Goal: Information Seeking & Learning: Learn about a topic

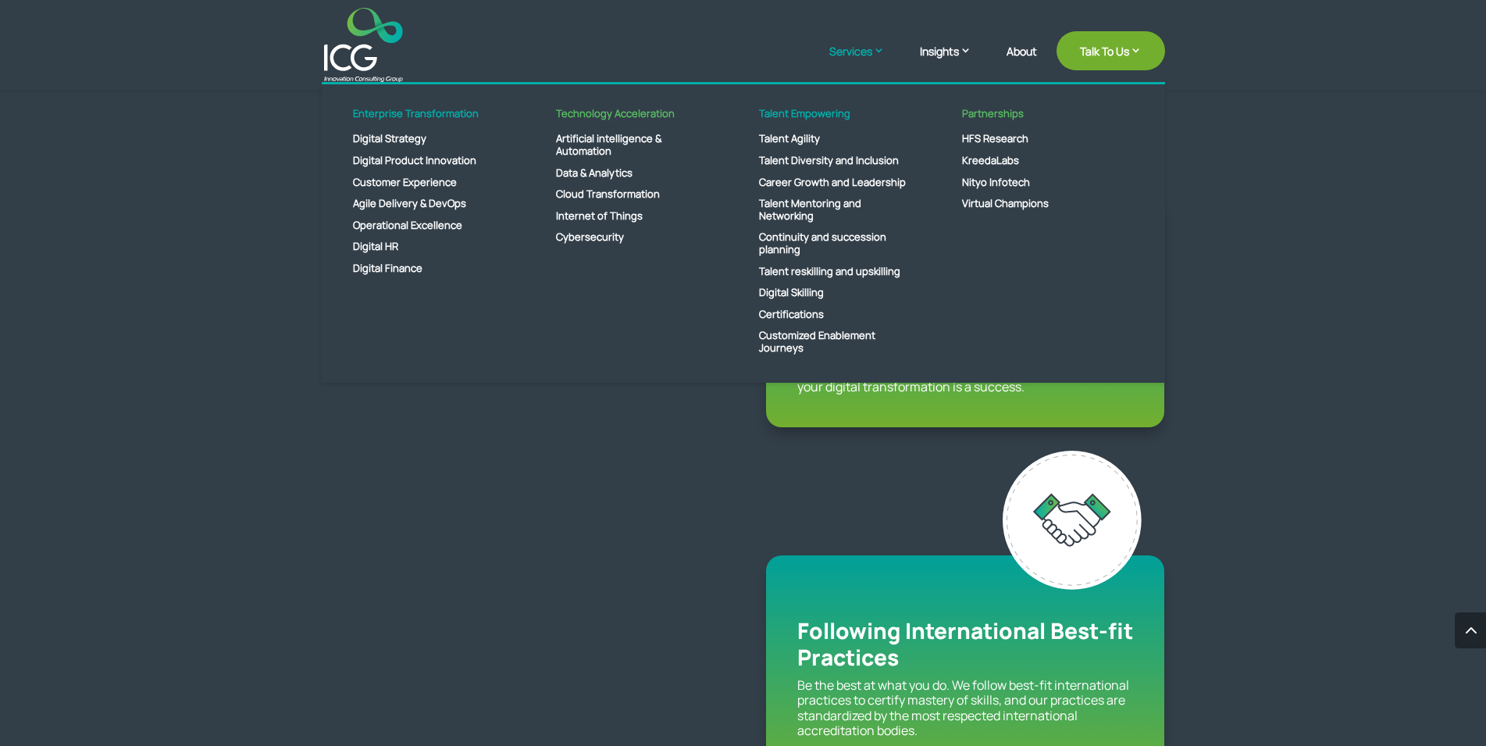
scroll to position [1752, 0]
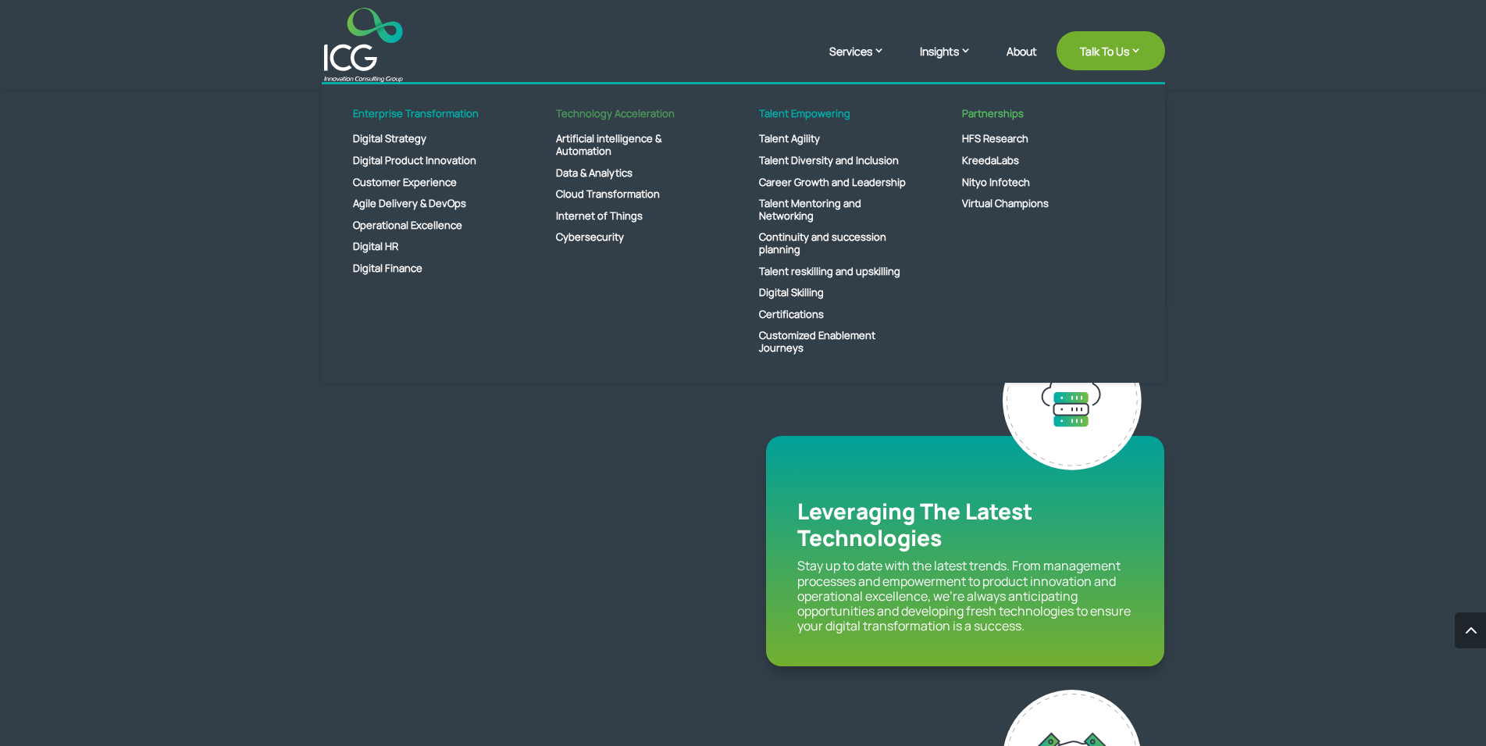
click at [619, 119] on link "Technology Acceleration" at bounding box center [630, 118] width 180 height 21
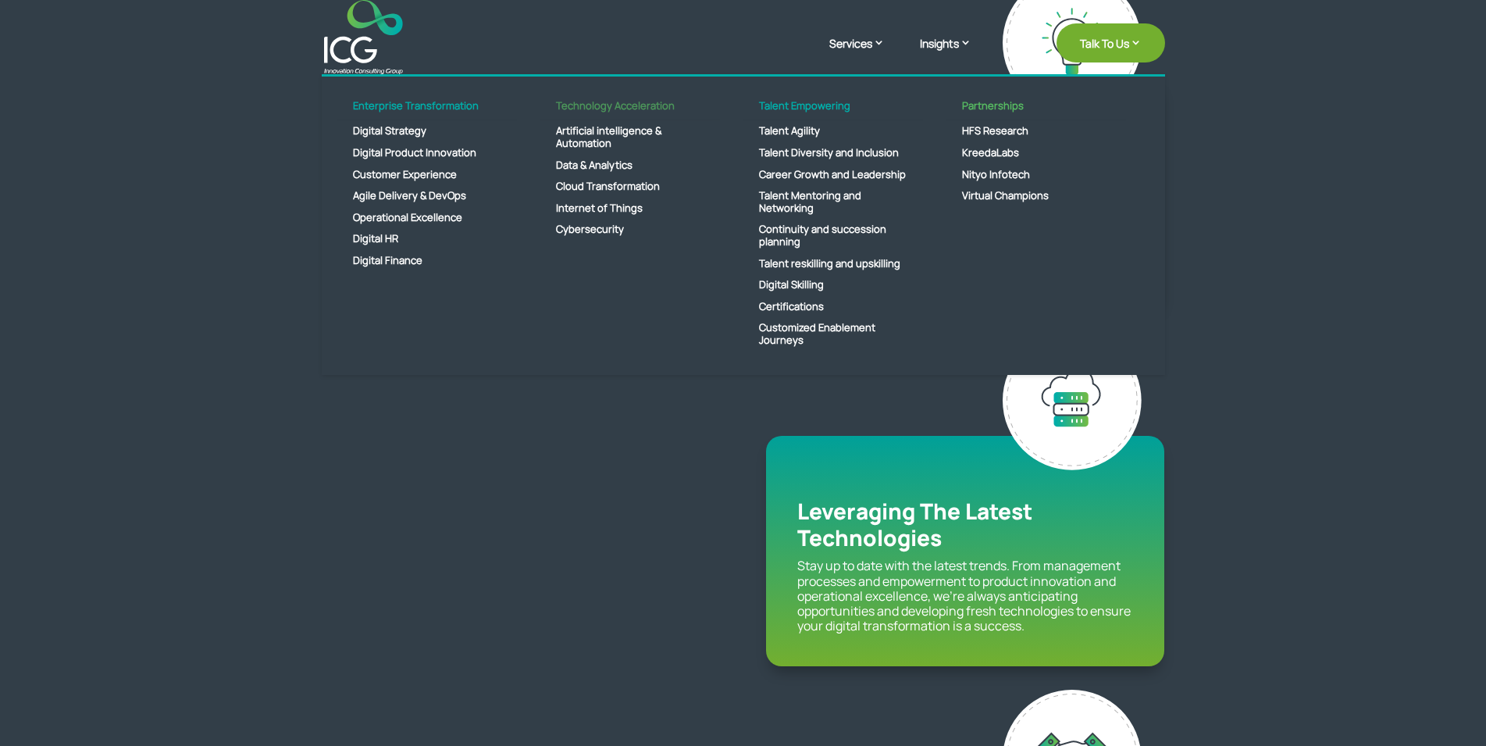
scroll to position [0, 0]
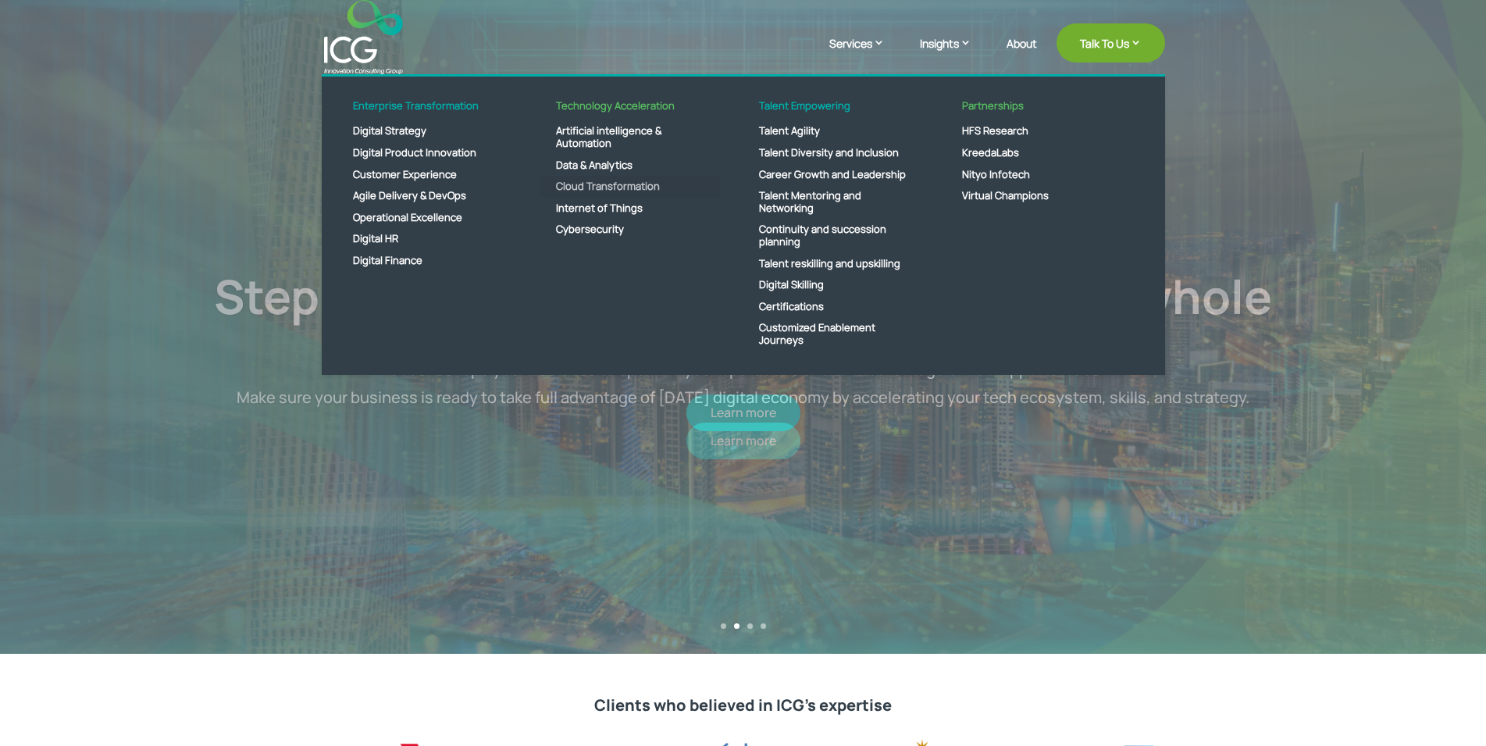
click at [582, 188] on link "Cloud Transformation" at bounding box center [630, 187] width 180 height 22
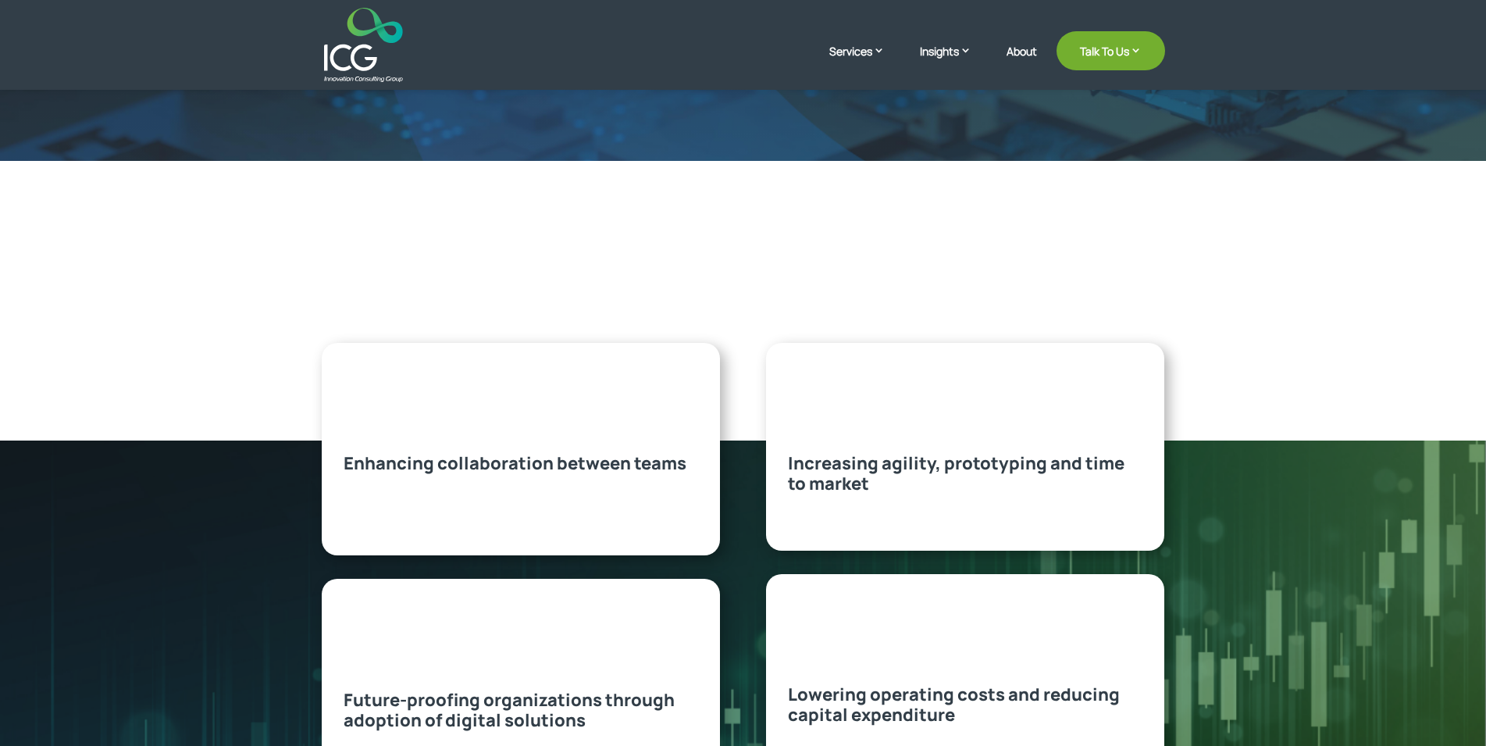
scroll to position [478, 0]
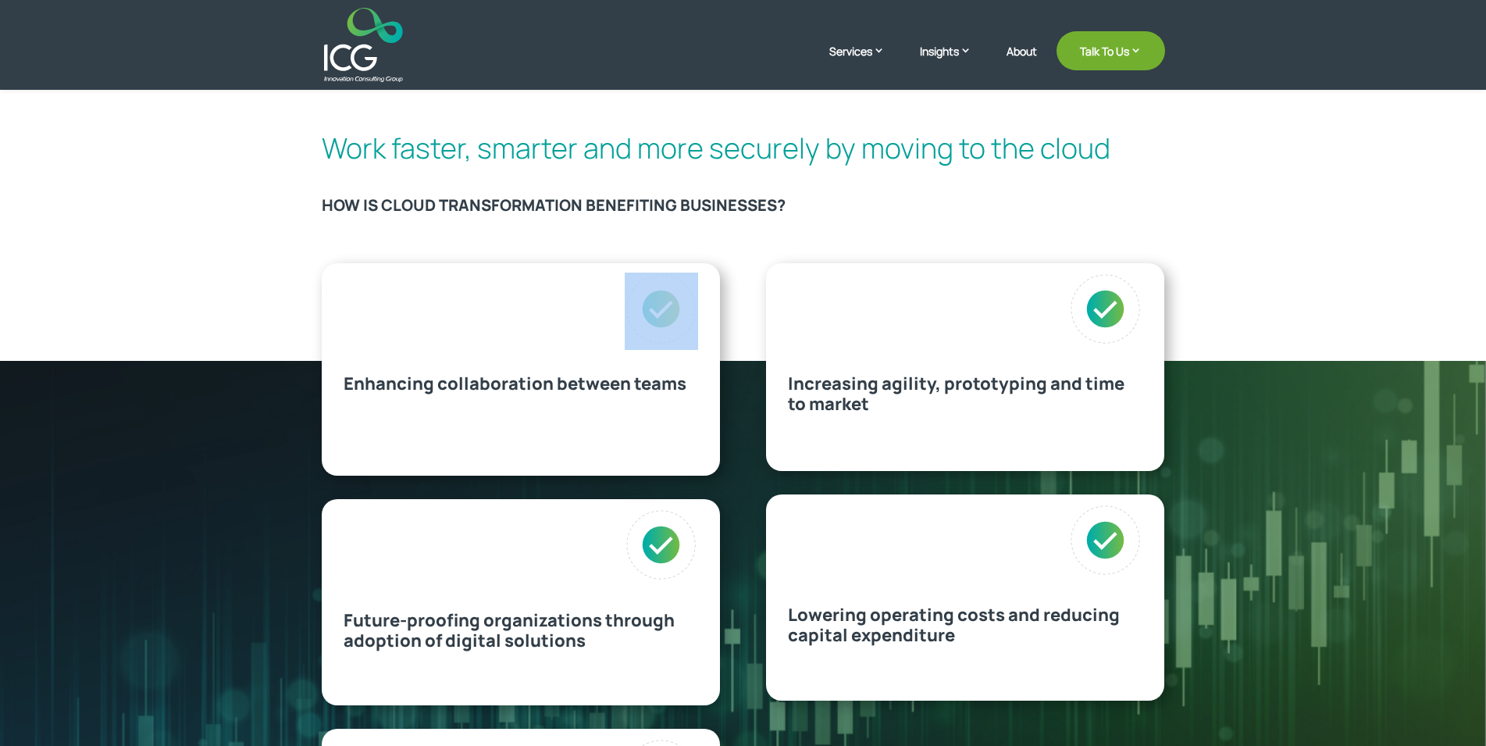
drag, startPoint x: 334, startPoint y: 382, endPoint x: 960, endPoint y: 631, distance: 673.3
click at [720, 476] on div "Enhancing collaboration between teams" at bounding box center [521, 369] width 398 height 213
click at [959, 631] on p "Lowering operating costs and reducing capital expenditure" at bounding box center [965, 624] width 355 height 41
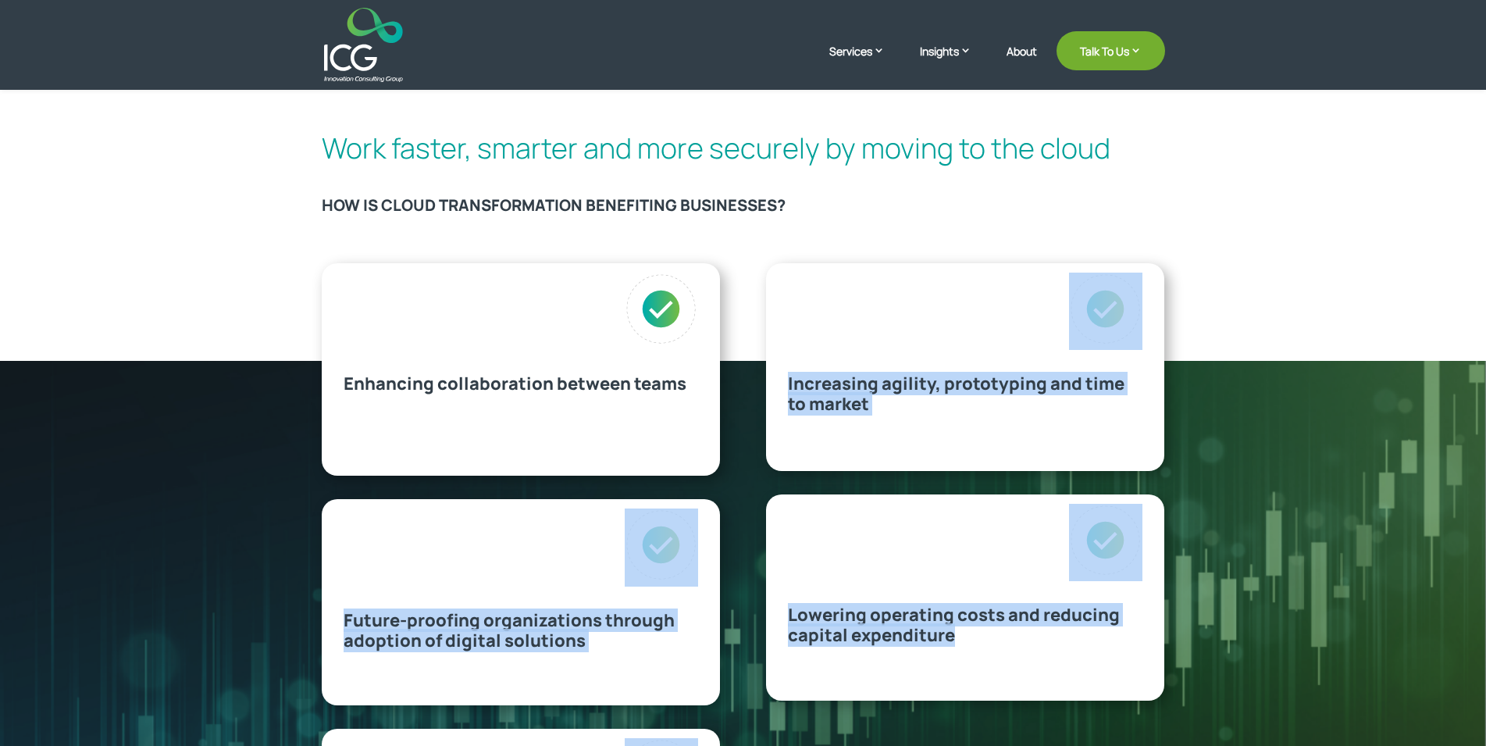
drag, startPoint x: 957, startPoint y: 631, endPoint x: 344, endPoint y: 372, distance: 666.3
click at [766, 494] on div "Lowering operating costs and reducing capital expenditure" at bounding box center [965, 597] width 398 height 206
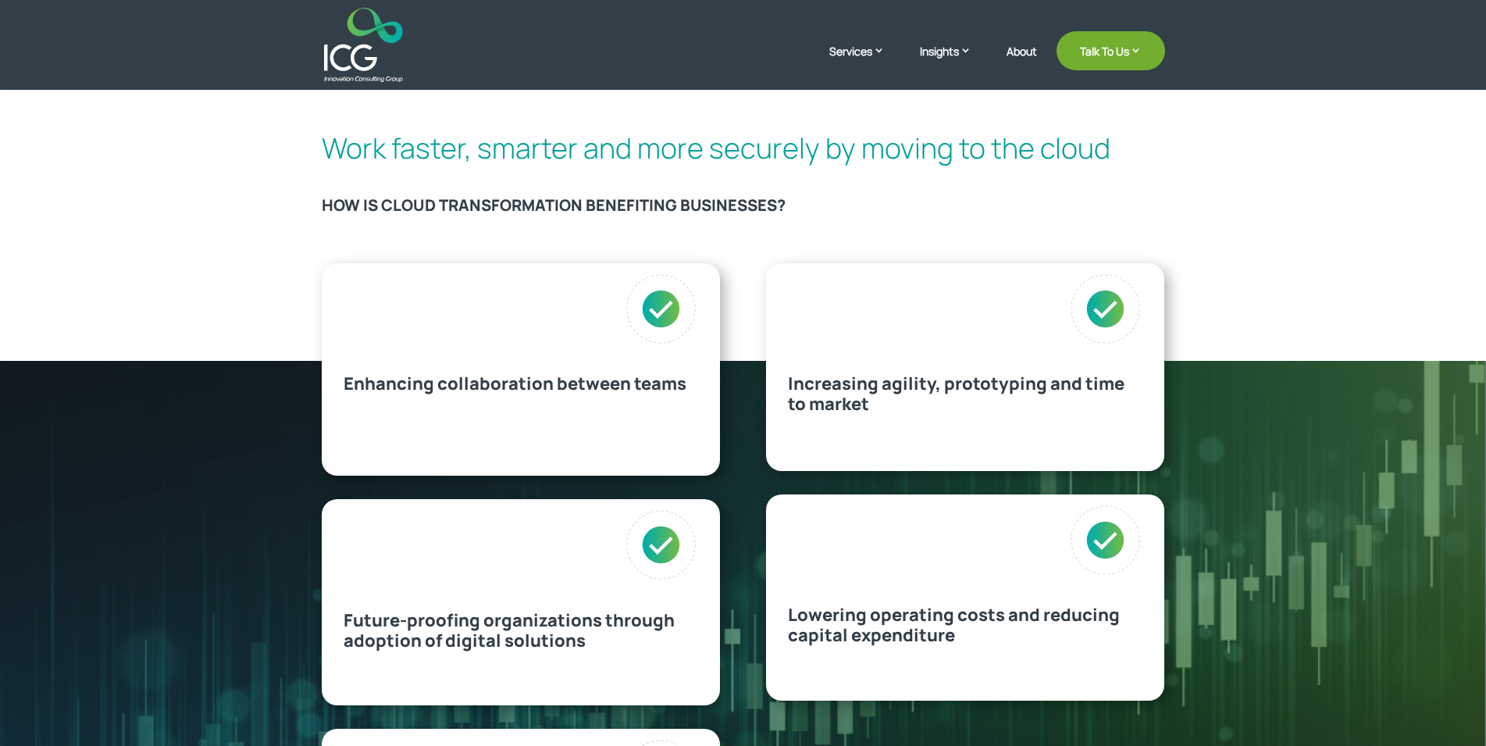
click at [344, 374] on span "Enhancing collaboration between teams" at bounding box center [515, 383] width 343 height 23
drag, startPoint x: 344, startPoint y: 374, endPoint x: 953, endPoint y: 637, distance: 663.6
click at [720, 476] on div "Enhancing collaboration between teams" at bounding box center [521, 369] width 398 height 213
click at [953, 637] on span "Lowering operating costs and reducing capital expenditure" at bounding box center [954, 625] width 332 height 44
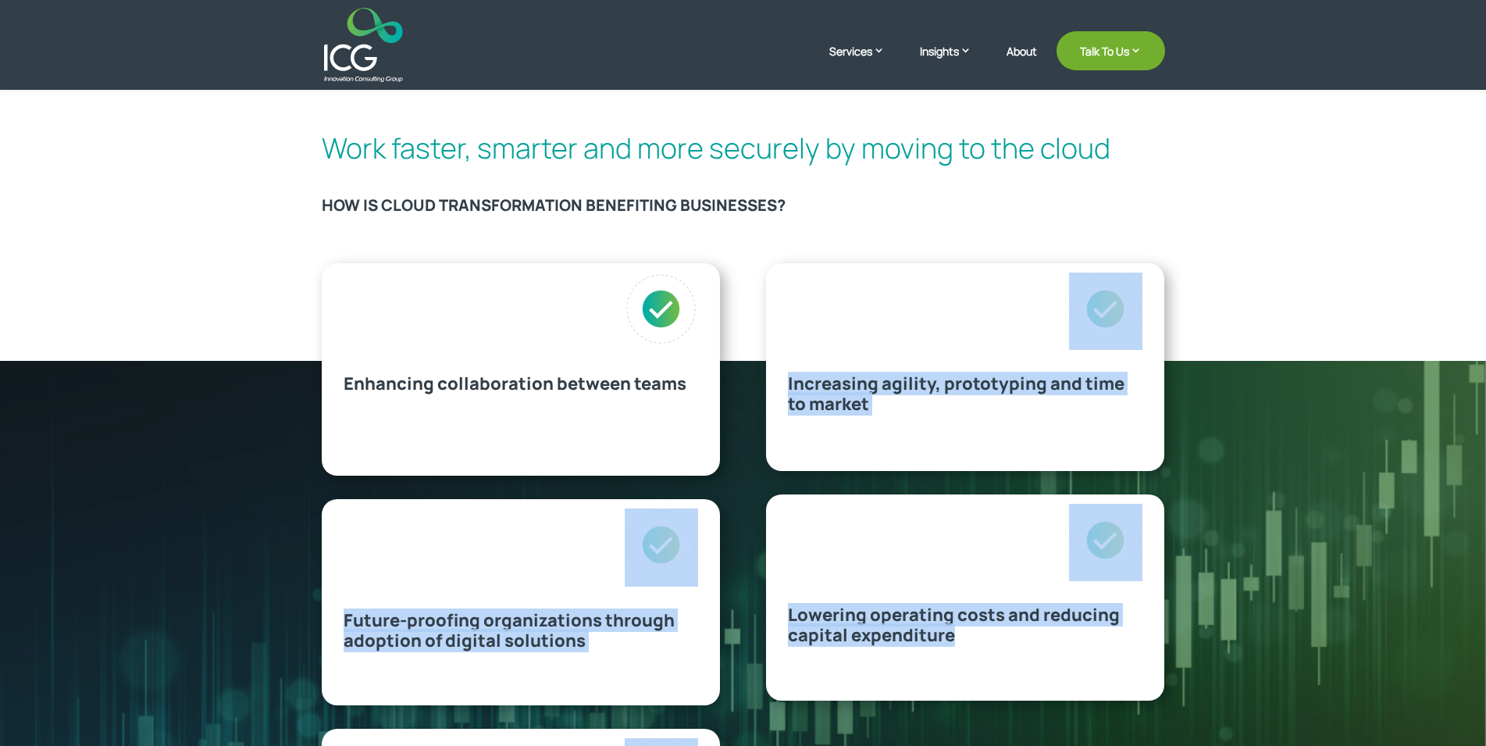
drag, startPoint x: 953, startPoint y: 637, endPoint x: 339, endPoint y: 387, distance: 663.0
click at [766, 494] on div "Lowering operating costs and reducing capital expenditure" at bounding box center [965, 597] width 398 height 206
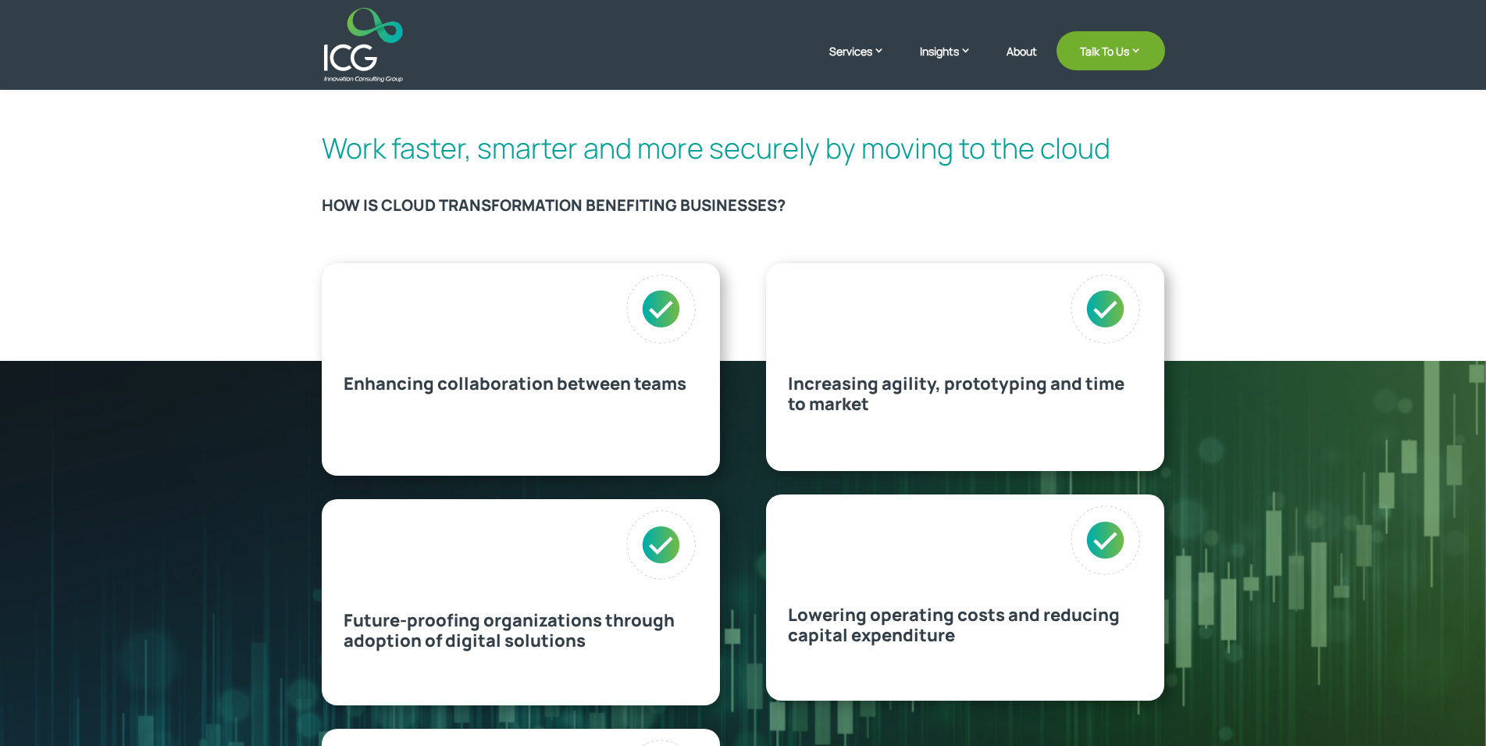
click at [340, 386] on div "Enhancing collaboration between teams" at bounding box center [521, 369] width 398 height 213
drag, startPoint x: 340, startPoint y: 386, endPoint x: 937, endPoint y: 645, distance: 650.6
click at [720, 476] on div "Enhancing collaboration between teams" at bounding box center [521, 369] width 398 height 213
click at [960, 639] on p "Lowering operating costs and reducing capital expenditure" at bounding box center [965, 624] width 355 height 41
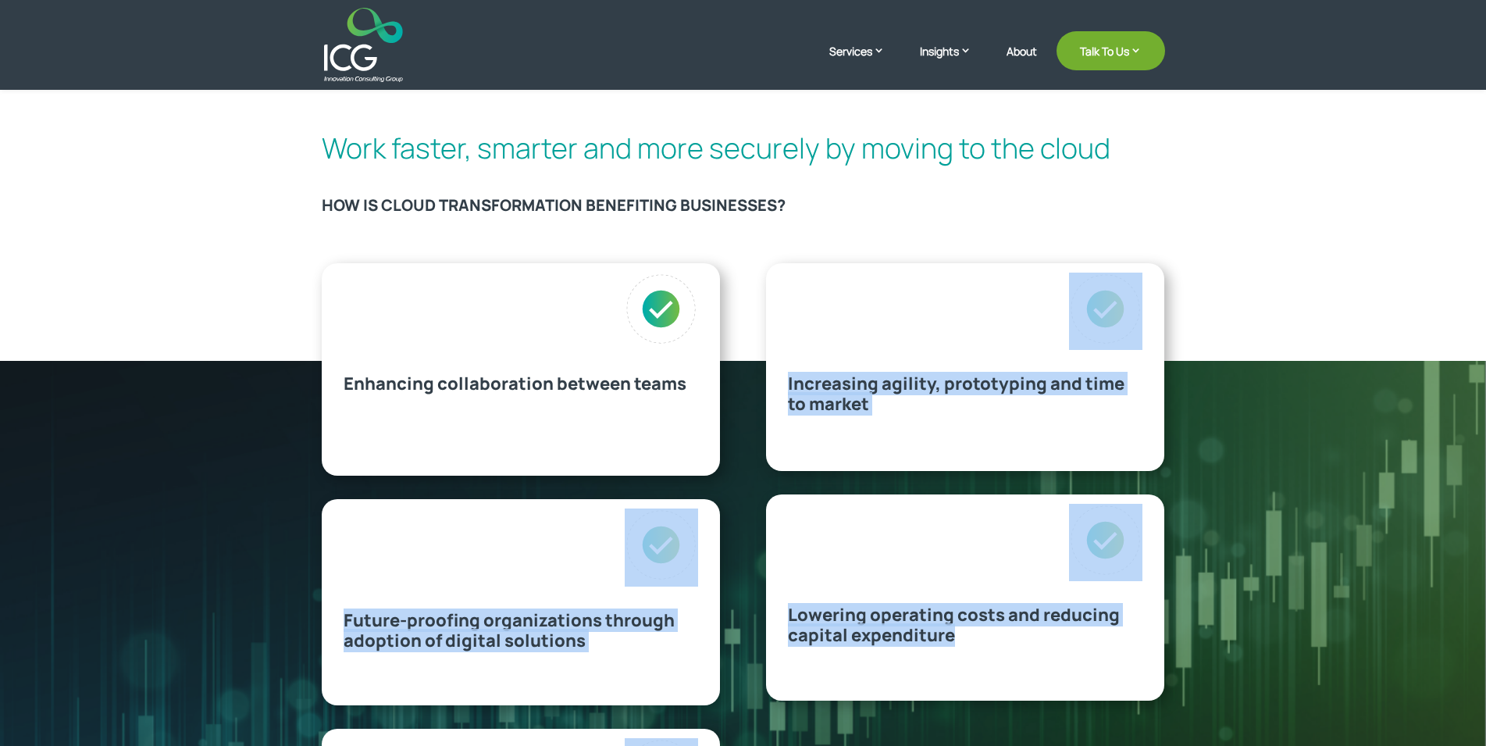
drag, startPoint x: 960, startPoint y: 639, endPoint x: 358, endPoint y: 386, distance: 653.1
click at [766, 494] on div "Lowering operating costs and reducing capital expenditure" at bounding box center [965, 597] width 398 height 206
click at [358, 386] on span "Enhancing collaboration between teams" at bounding box center [515, 383] width 343 height 23
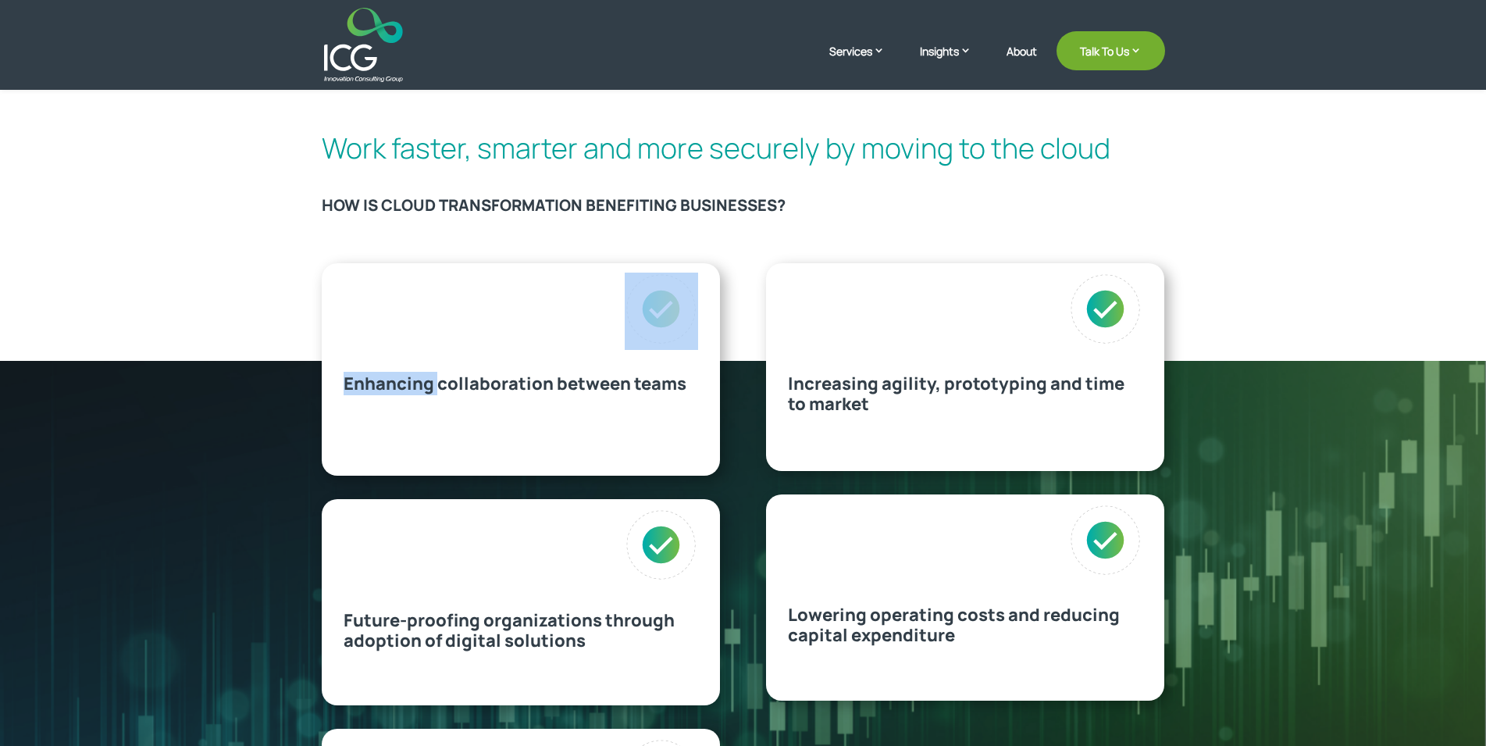
drag, startPoint x: 358, startPoint y: 386, endPoint x: 946, endPoint y: 640, distance: 640.5
click at [720, 476] on div "Enhancing collaboration between teams" at bounding box center [521, 369] width 398 height 213
click at [946, 640] on span "Lowering operating costs and reducing capital expenditure" at bounding box center [954, 625] width 332 height 44
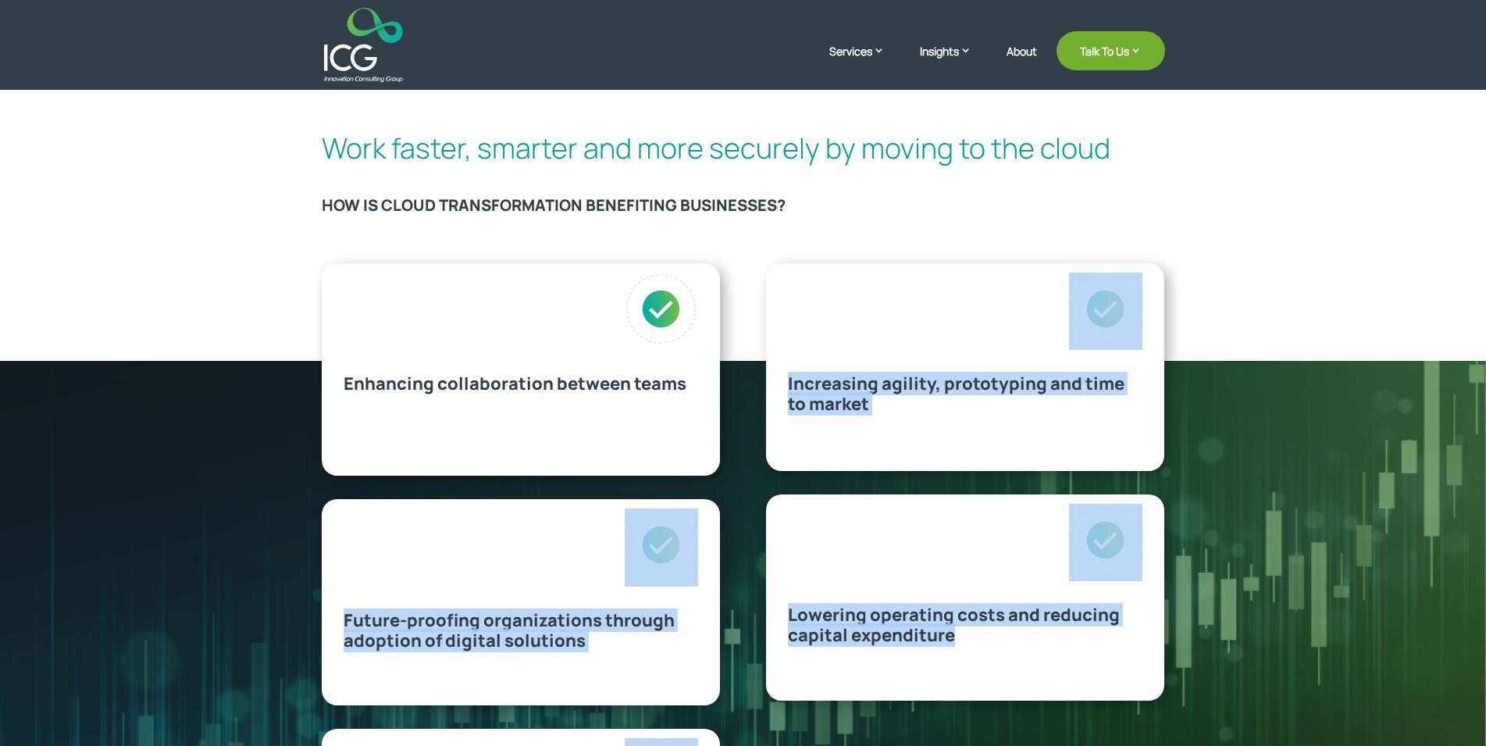
drag, startPoint x: 946, startPoint y: 640, endPoint x: 352, endPoint y: 381, distance: 647.4
click at [766, 494] on div "Lowering operating costs and reducing capital expenditure" at bounding box center [965, 597] width 398 height 206
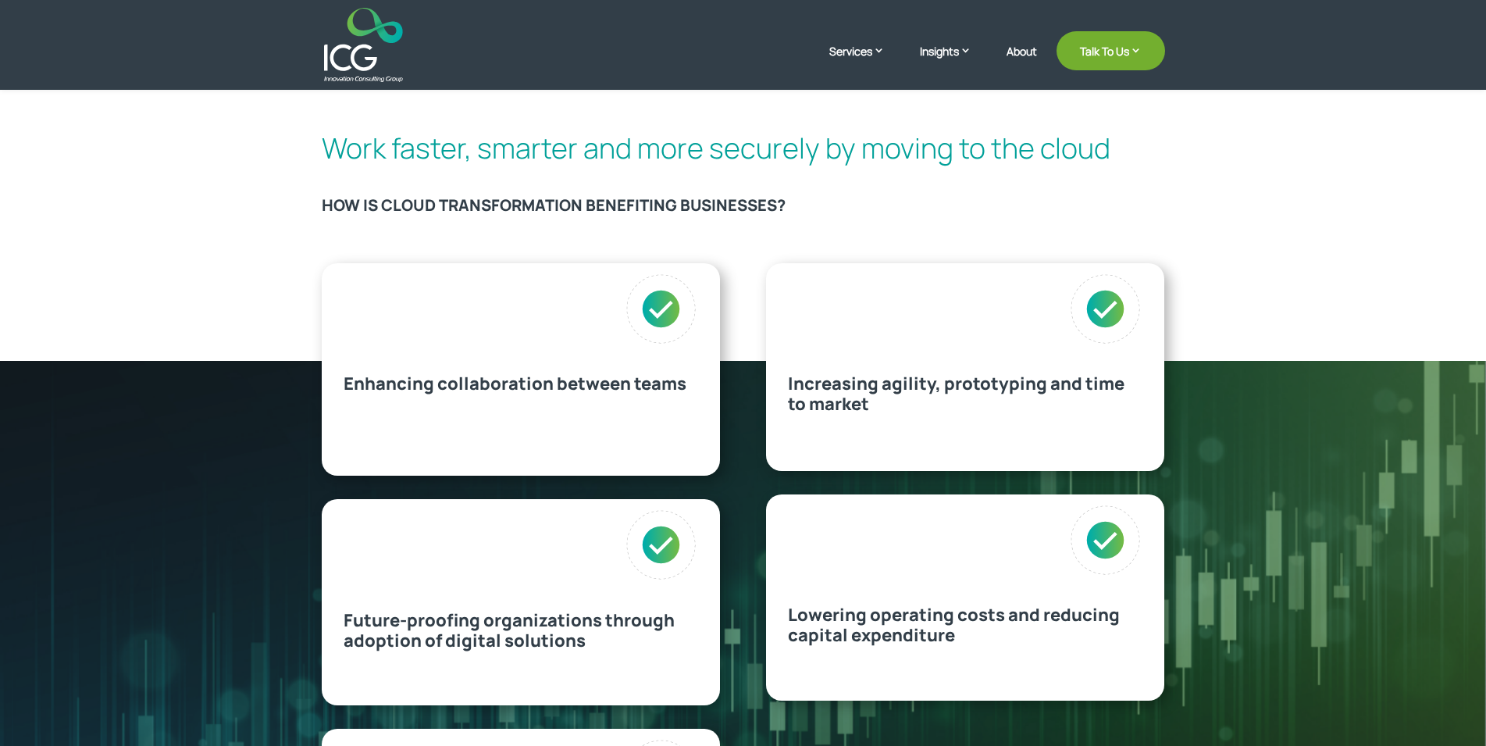
click at [352, 381] on span "Enhancing collaboration between teams" at bounding box center [515, 383] width 343 height 23
drag, startPoint x: 352, startPoint y: 381, endPoint x: 946, endPoint y: 621, distance: 640.1
click at [720, 476] on div "Enhancing collaboration between teams" at bounding box center [521, 369] width 398 height 213
click at [956, 647] on div "Lowering operating costs and reducing capital expenditure" at bounding box center [965, 597] width 398 height 206
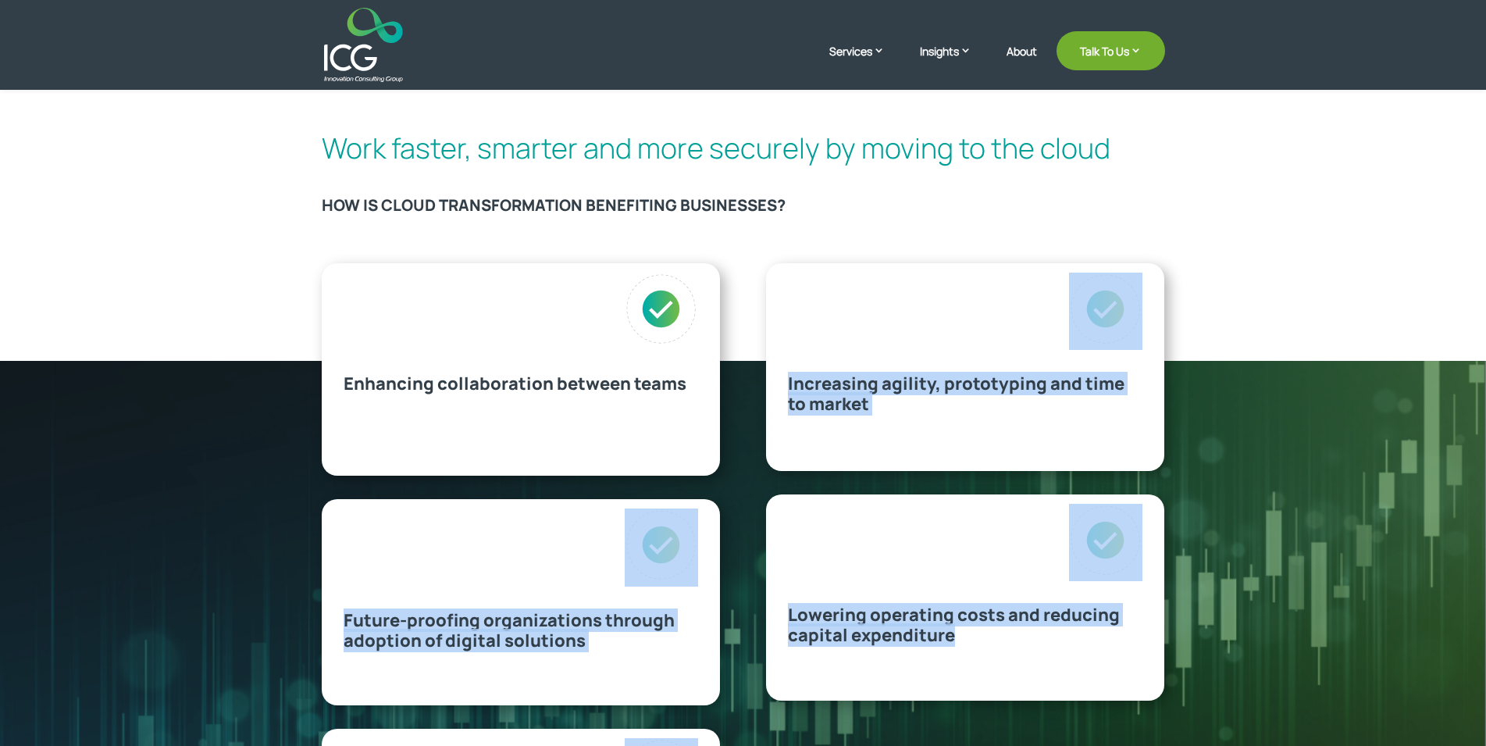
drag, startPoint x: 956, startPoint y: 647, endPoint x: 348, endPoint y: 383, distance: 663.2
click at [766, 494] on div "Lowering operating costs and reducing capital expenditure" at bounding box center [965, 597] width 398 height 206
click at [348, 383] on span "Enhancing collaboration between teams" at bounding box center [515, 383] width 343 height 23
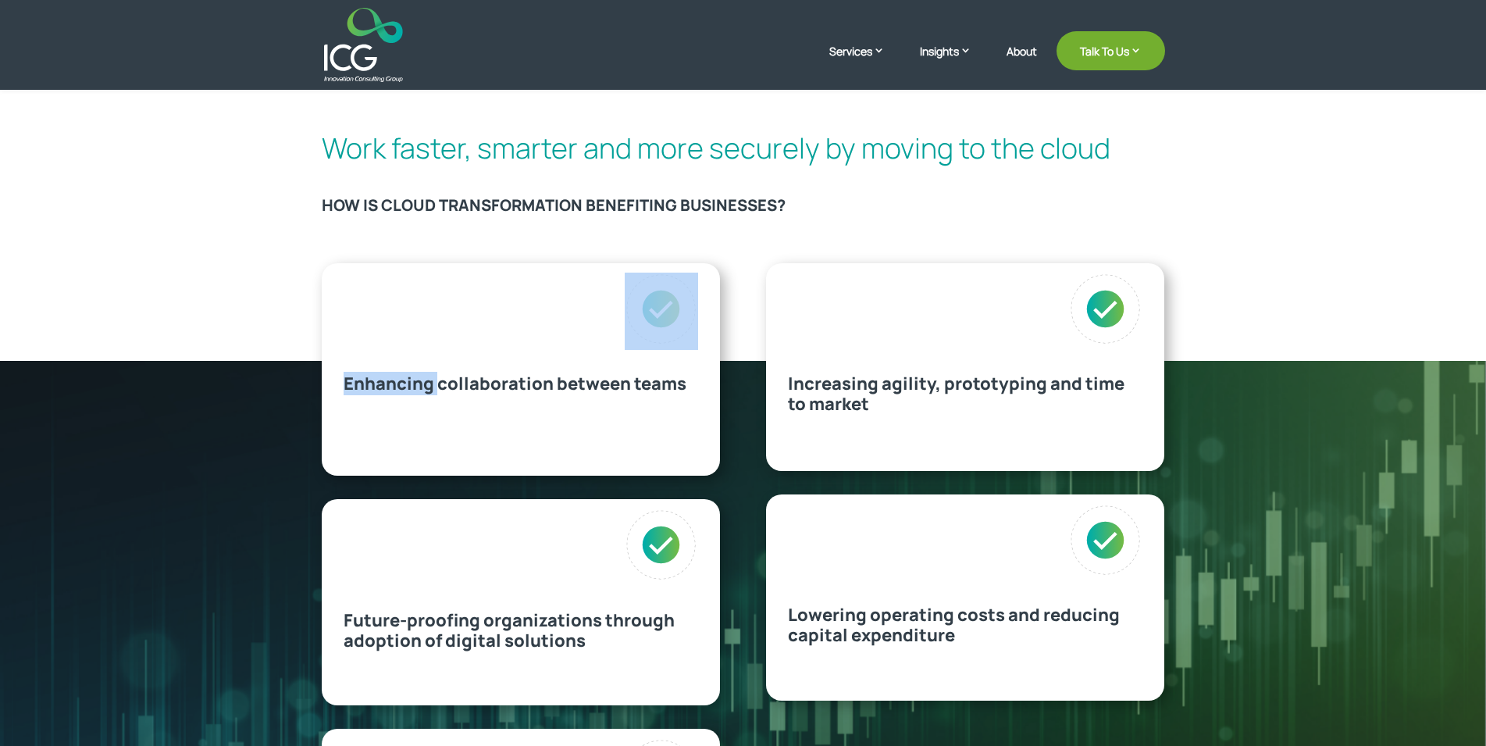
drag, startPoint x: 348, startPoint y: 383, endPoint x: 974, endPoint y: 644, distance: 678.8
click at [720, 476] on div "Enhancing collaboration between teams" at bounding box center [521, 369] width 398 height 213
click at [932, 635] on span "Lowering operating costs and reducing capital expenditure" at bounding box center [954, 625] width 332 height 44
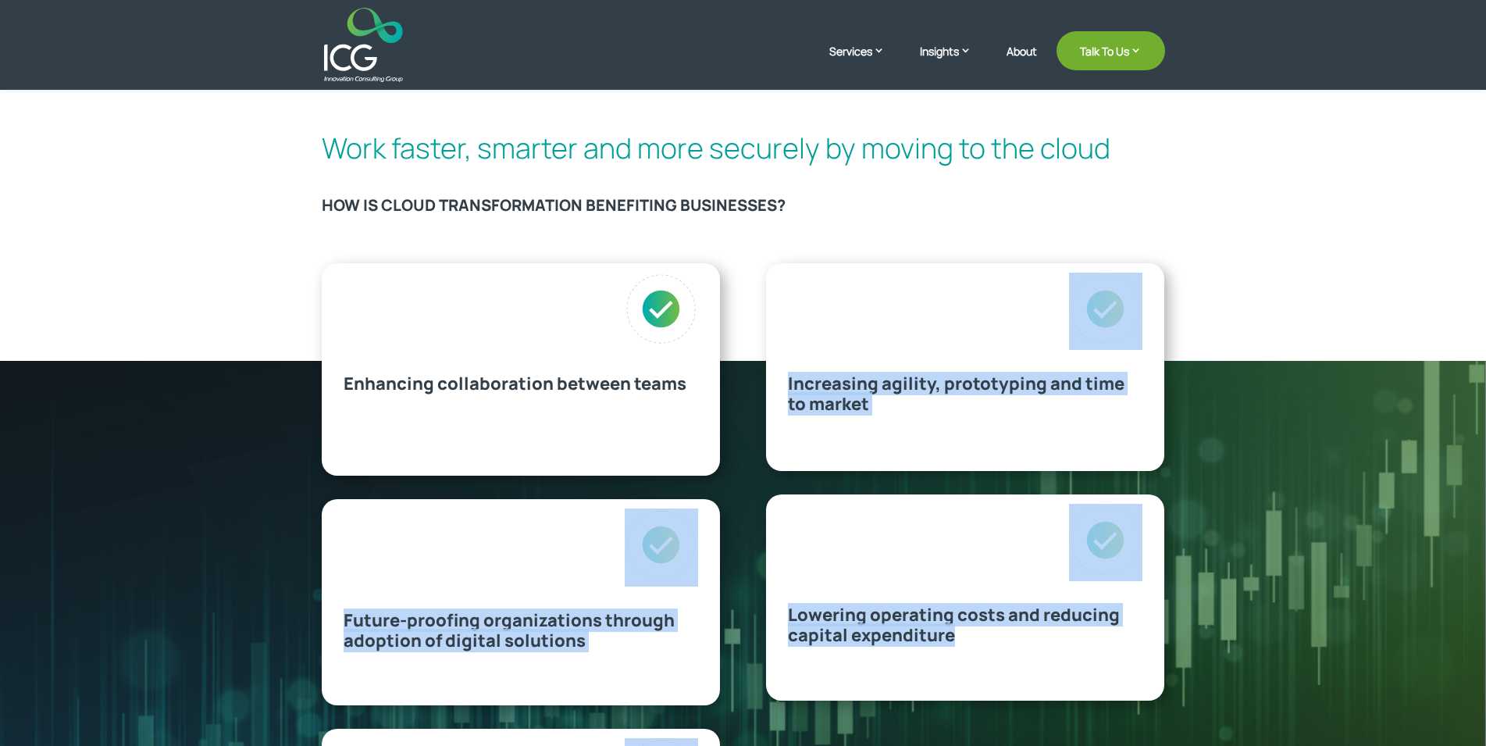
drag, startPoint x: 932, startPoint y: 635, endPoint x: 359, endPoint y: 379, distance: 627.9
click at [766, 494] on div "Lowering operating costs and reducing capital expenditure" at bounding box center [965, 597] width 398 height 206
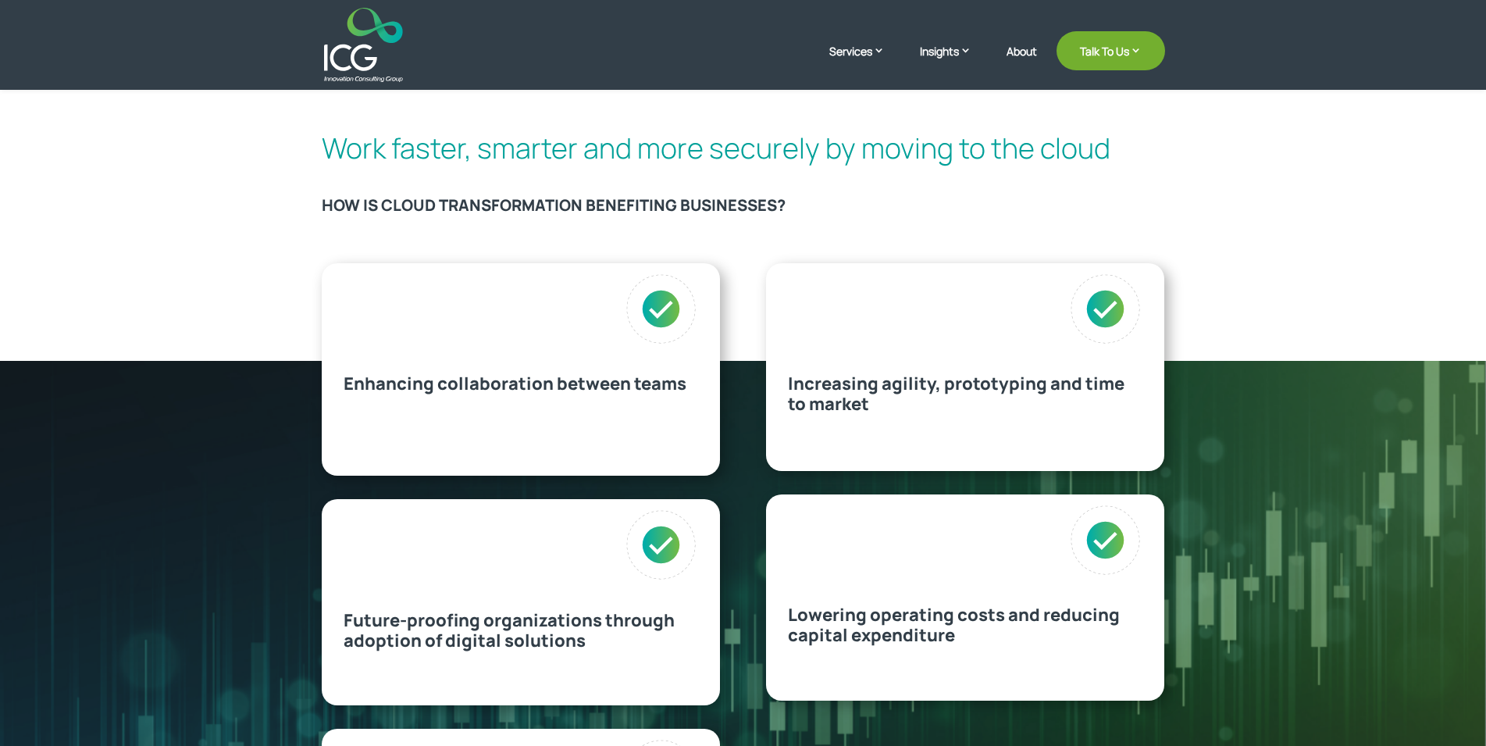
click at [349, 377] on span "Enhancing collaboration between teams" at bounding box center [515, 383] width 343 height 23
drag, startPoint x: 349, startPoint y: 377, endPoint x: 951, endPoint y: 652, distance: 661.9
click at [720, 476] on div "Enhancing collaboration between teams" at bounding box center [521, 369] width 398 height 213
click at [950, 644] on span "Lowering operating costs and reducing capital expenditure" at bounding box center [954, 625] width 332 height 44
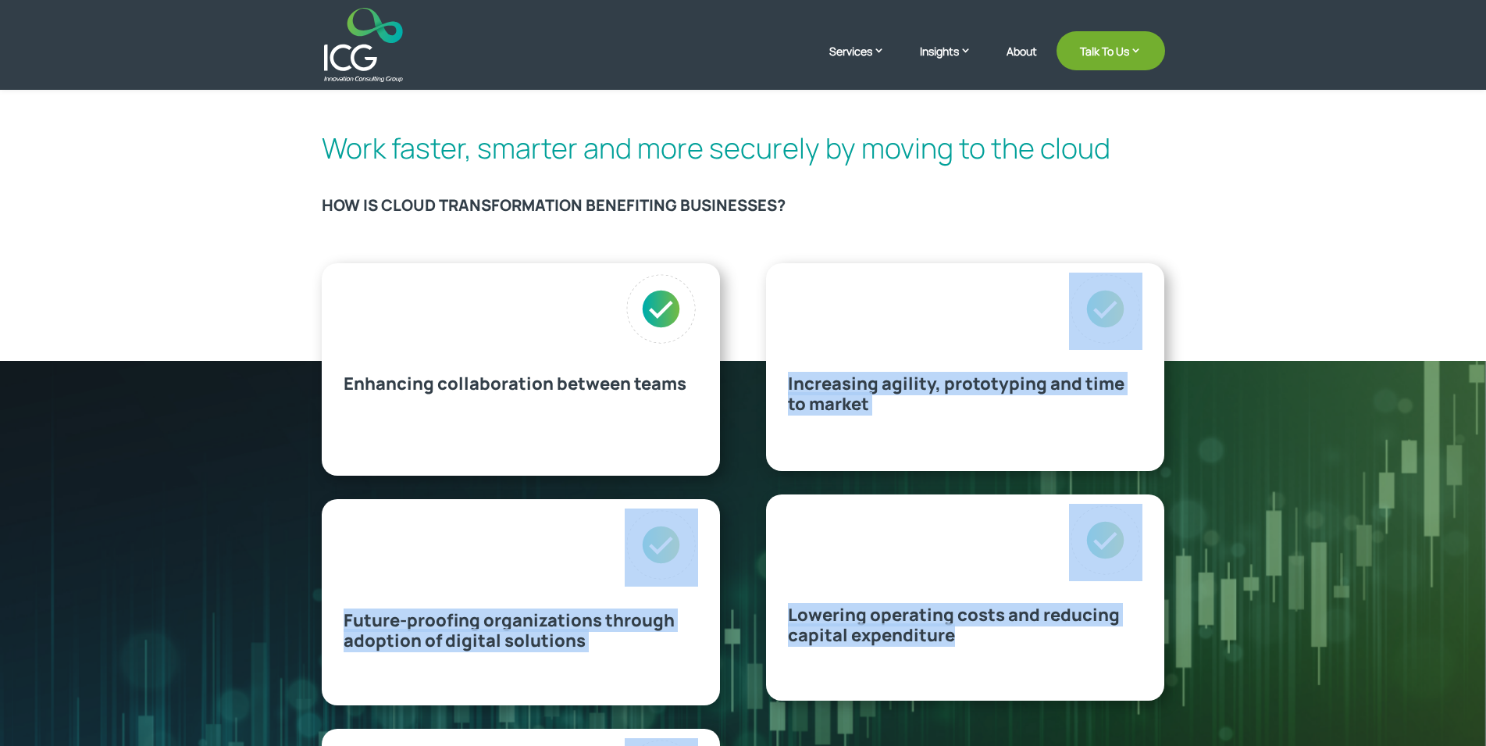
drag, startPoint x: 952, startPoint y: 643, endPoint x: 358, endPoint y: 390, distance: 645.6
click at [766, 494] on div "Lowering operating costs and reducing capital expenditure" at bounding box center [965, 597] width 398 height 206
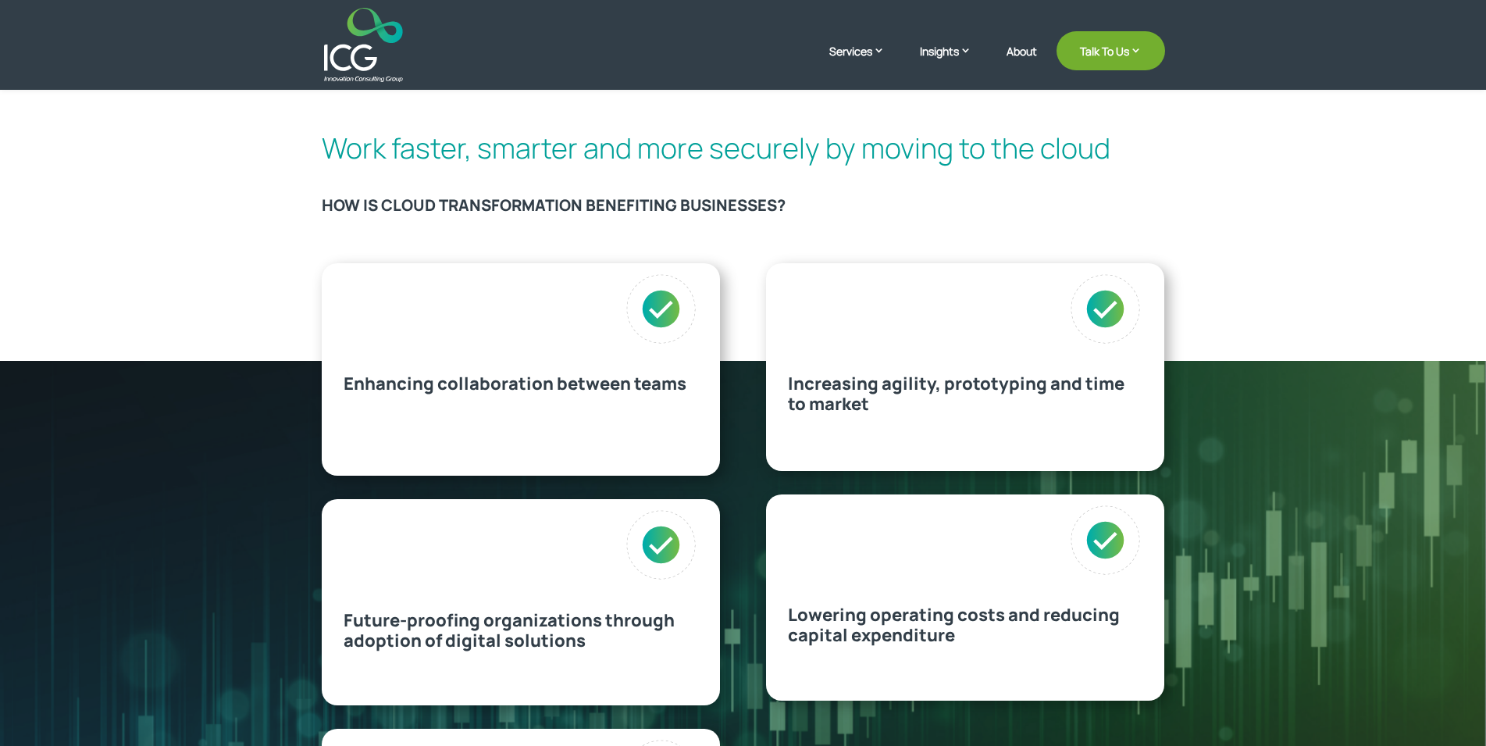
click at [358, 390] on span "Enhancing collaboration between teams" at bounding box center [515, 383] width 343 height 23
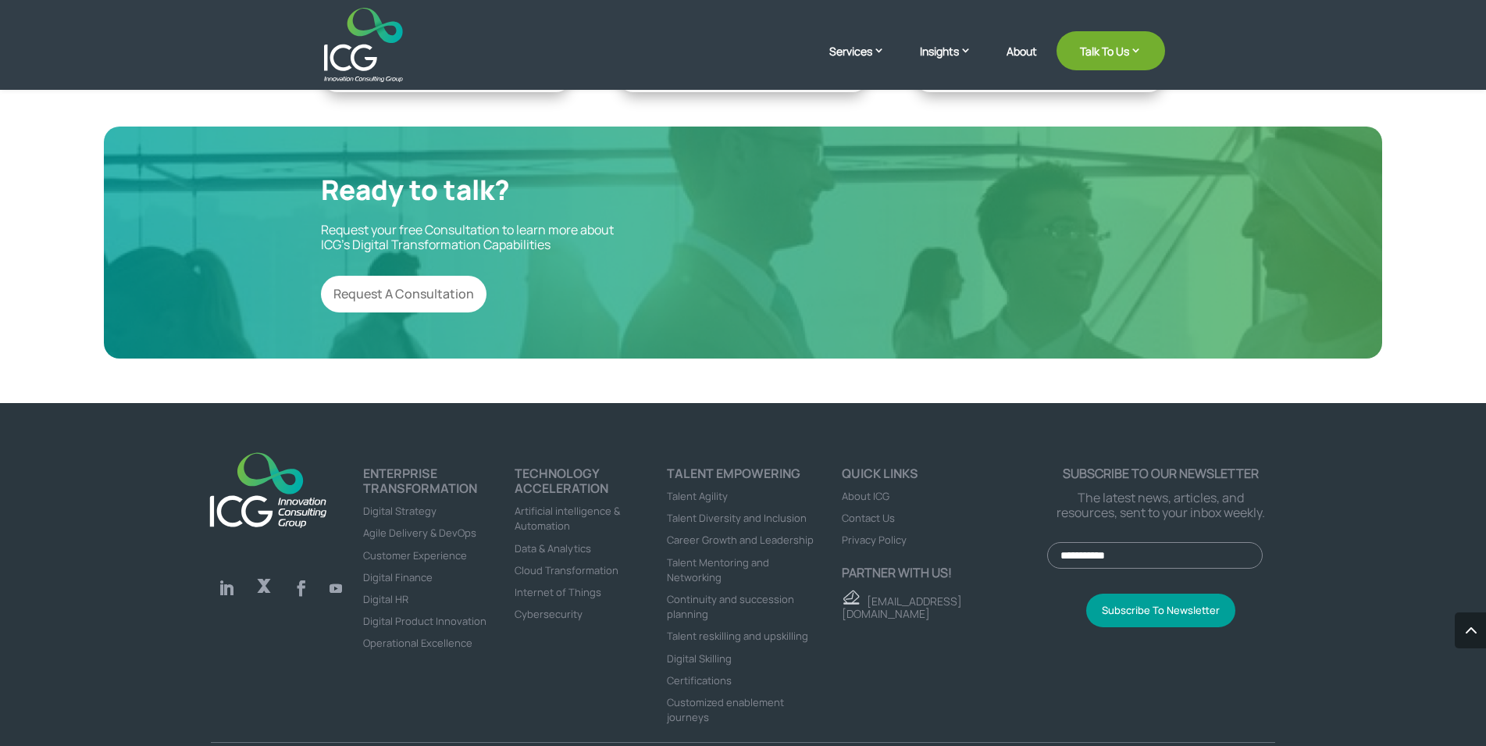
scroll to position [2036, 0]
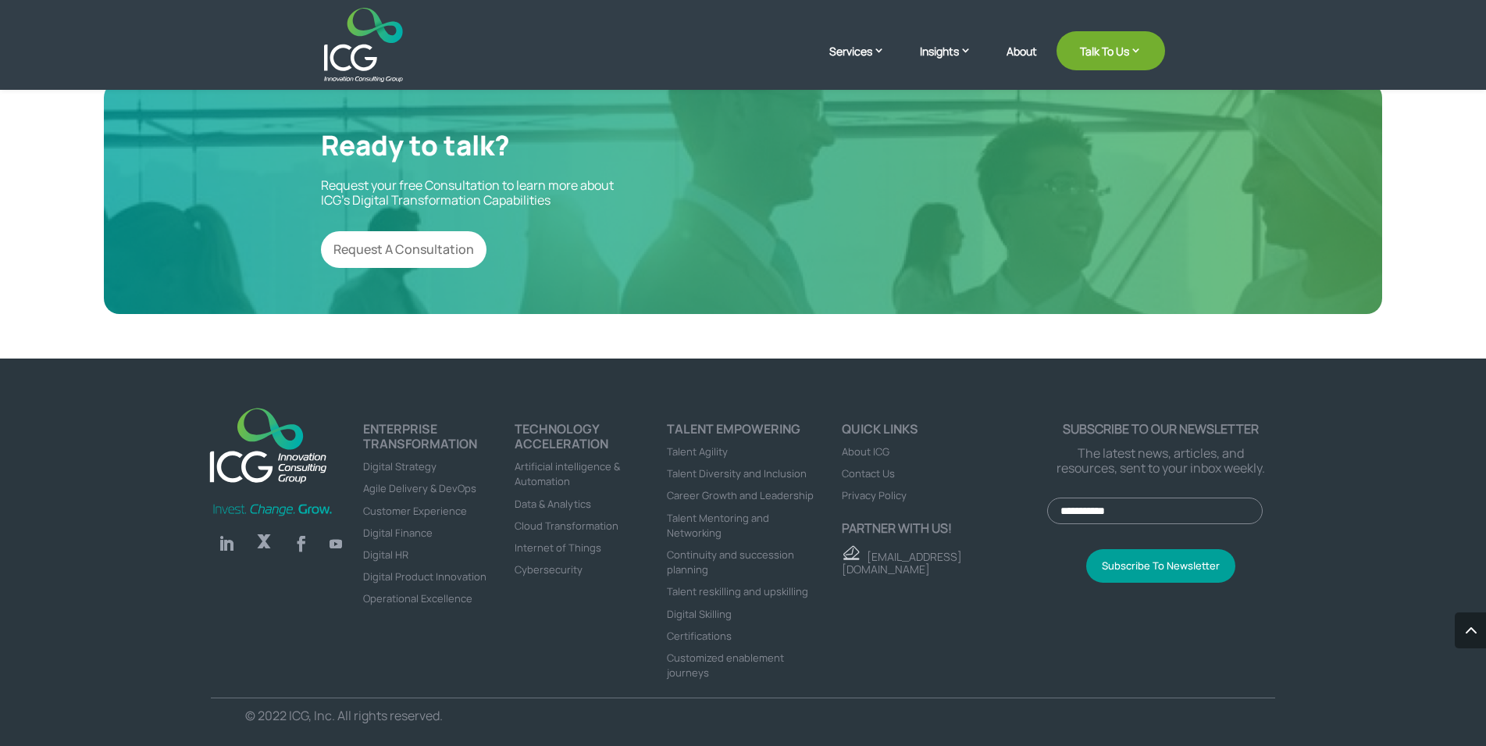
click at [357, 394] on div "Follow Follow Follow Follow ENTERPRISE TRANSFORMATION Digital Strategy Agile De…" at bounding box center [743, 552] width 1486 height 388
drag, startPoint x: 357, startPoint y: 394, endPoint x: 458, endPoint y: 716, distance: 337.2
click at [458, 716] on div "Follow Follow Follow Follow ENTERPRISE TRANSFORMATION Digital Strategy Agile De…" at bounding box center [743, 552] width 1486 height 388
click at [458, 716] on p "© 2022 ICG, Inc. All rights reserved." at bounding box center [480, 715] width 470 height 15
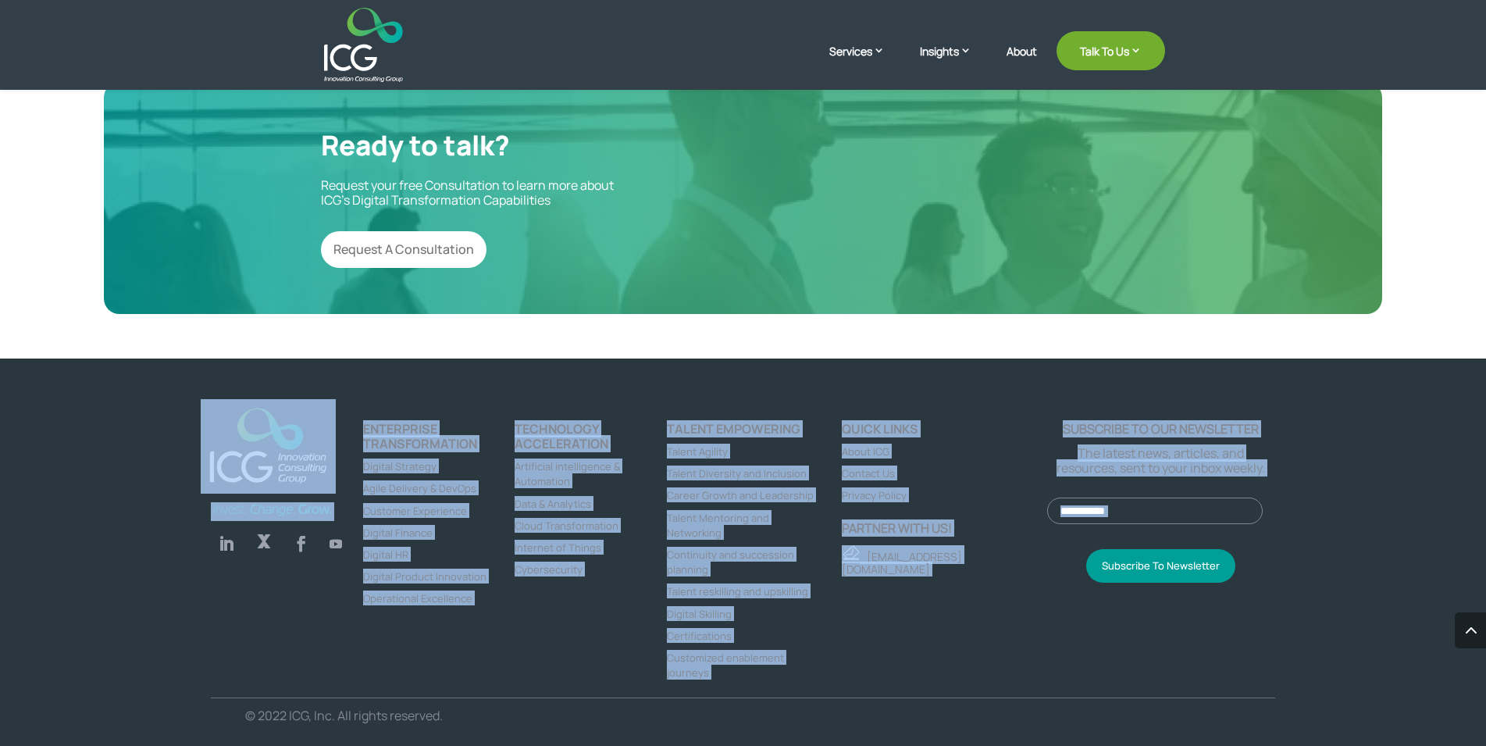
drag, startPoint x: 458, startPoint y: 716, endPoint x: 160, endPoint y: 374, distance: 453.4
click at [160, 374] on div "Follow Follow Follow Follow ENTERPRISE TRANSFORMATION Digital Strategy Agile De…" at bounding box center [743, 552] width 1486 height 388
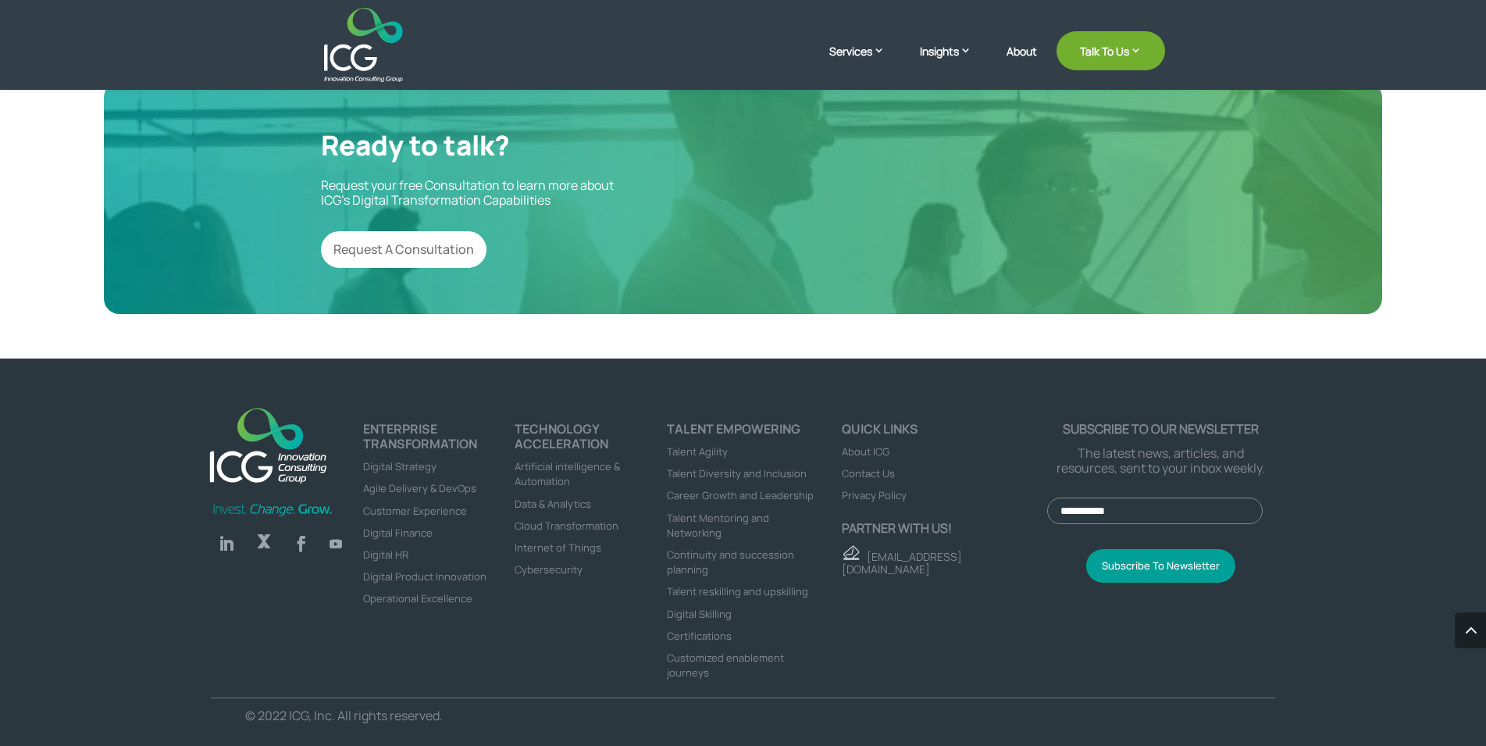
click at [158, 382] on div "Follow Follow Follow Follow ENTERPRISE TRANSFORMATION Digital Strategy Agile De…" at bounding box center [743, 552] width 1486 height 388
drag, startPoint x: 158, startPoint y: 382, endPoint x: 454, endPoint y: 718, distance: 448.2
click at [454, 718] on div "Follow Follow Follow Follow ENTERPRISE TRANSFORMATION Digital Strategy Agile De…" at bounding box center [743, 552] width 1486 height 388
click at [454, 718] on p "© 2022 ICG, Inc. All rights reserved." at bounding box center [480, 715] width 470 height 15
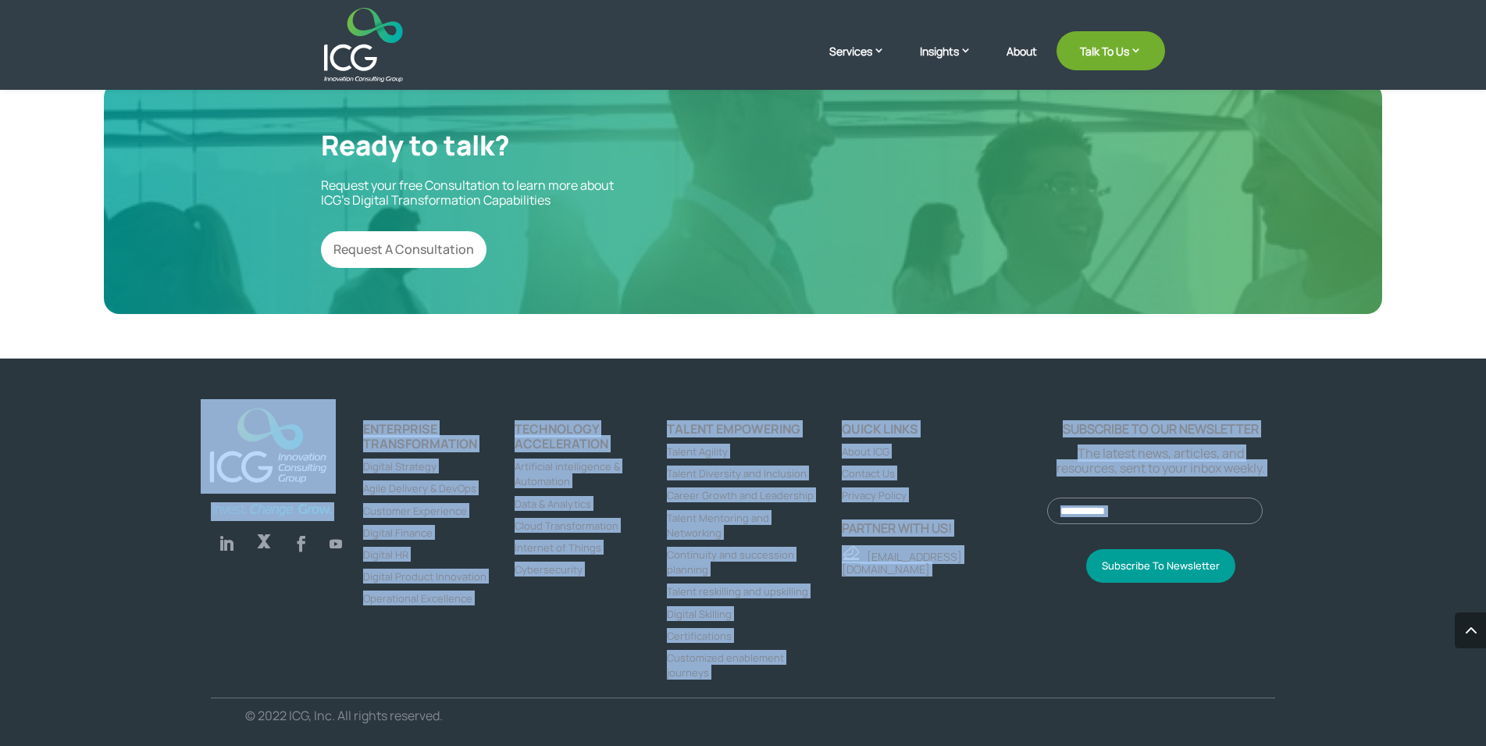
drag, startPoint x: 454, startPoint y: 718, endPoint x: 189, endPoint y: 422, distance: 397.1
click at [189, 422] on div "Follow Follow Follow Follow ENTERPRISE TRANSFORMATION Digital Strategy Agile De…" at bounding box center [743, 552] width 1486 height 388
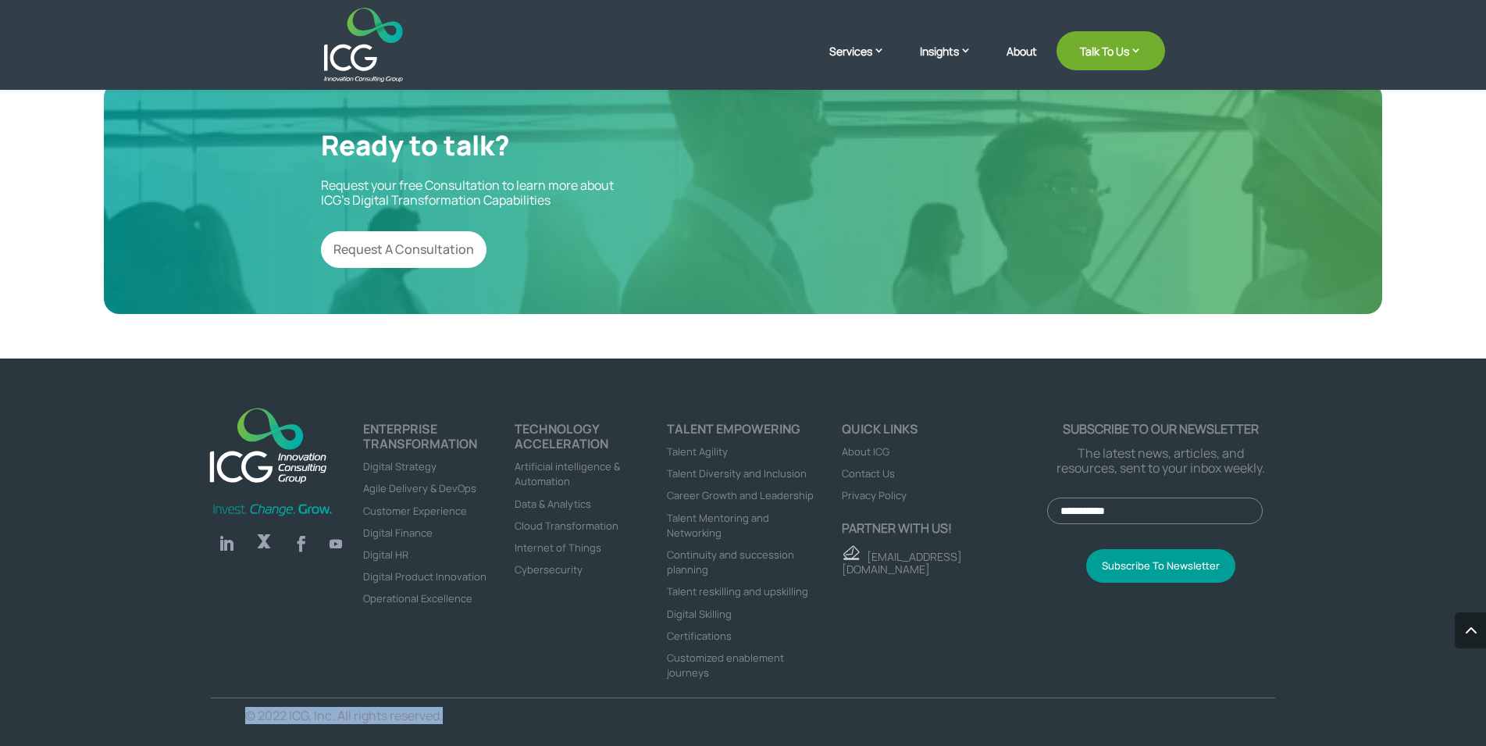
drag, startPoint x: 189, startPoint y: 422, endPoint x: 453, endPoint y: 721, distance: 398.3
click at [453, 721] on div "Follow Follow Follow Follow ENTERPRISE TRANSFORMATION Digital Strategy Agile De…" at bounding box center [743, 552] width 1486 height 388
click at [453, 721] on p "© 2022 ICG, Inc. All rights reserved." at bounding box center [480, 715] width 470 height 15
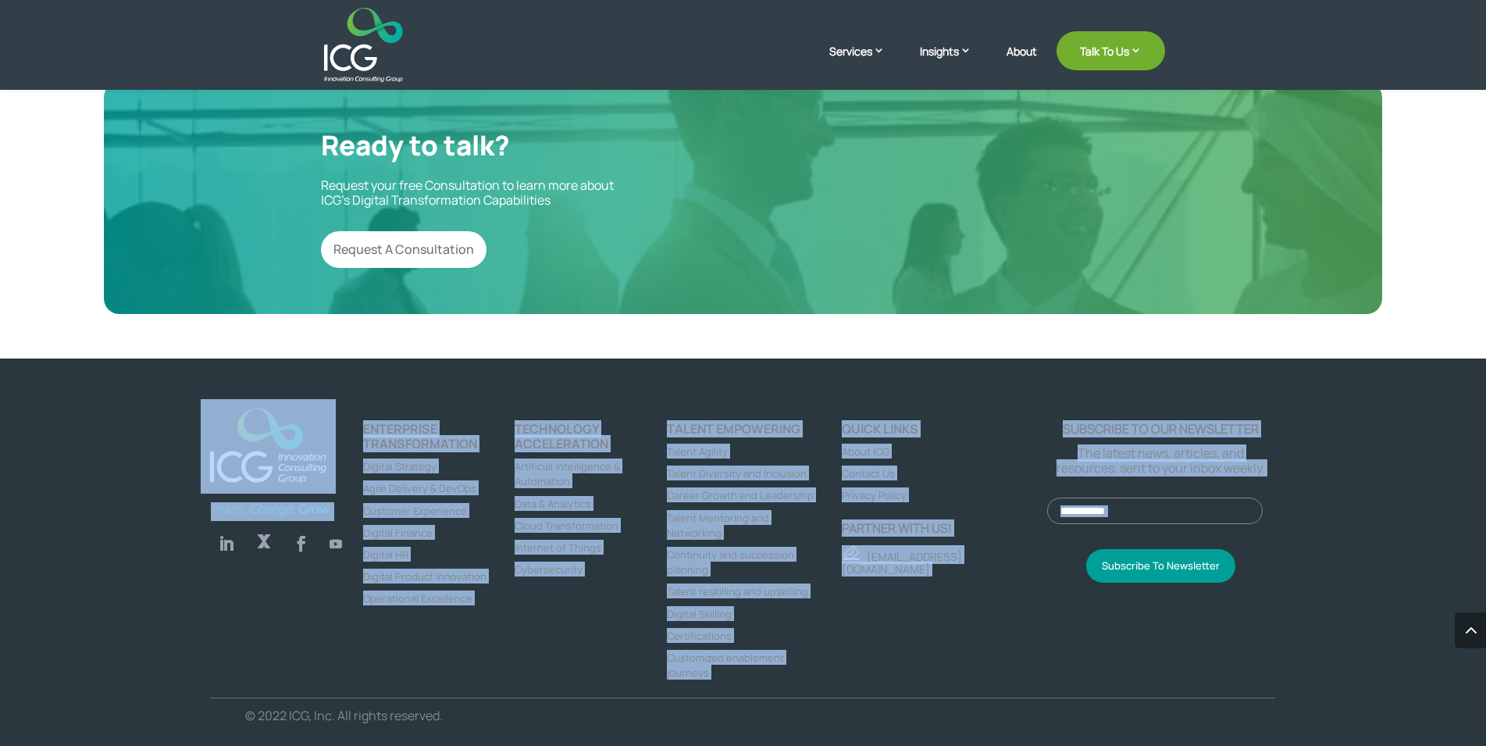
drag, startPoint x: 453, startPoint y: 721, endPoint x: 169, endPoint y: 393, distance: 434.0
click at [169, 393] on div "Follow Follow Follow Follow ENTERPRISE TRANSFORMATION Digital Strategy Agile De…" at bounding box center [743, 552] width 1486 height 388
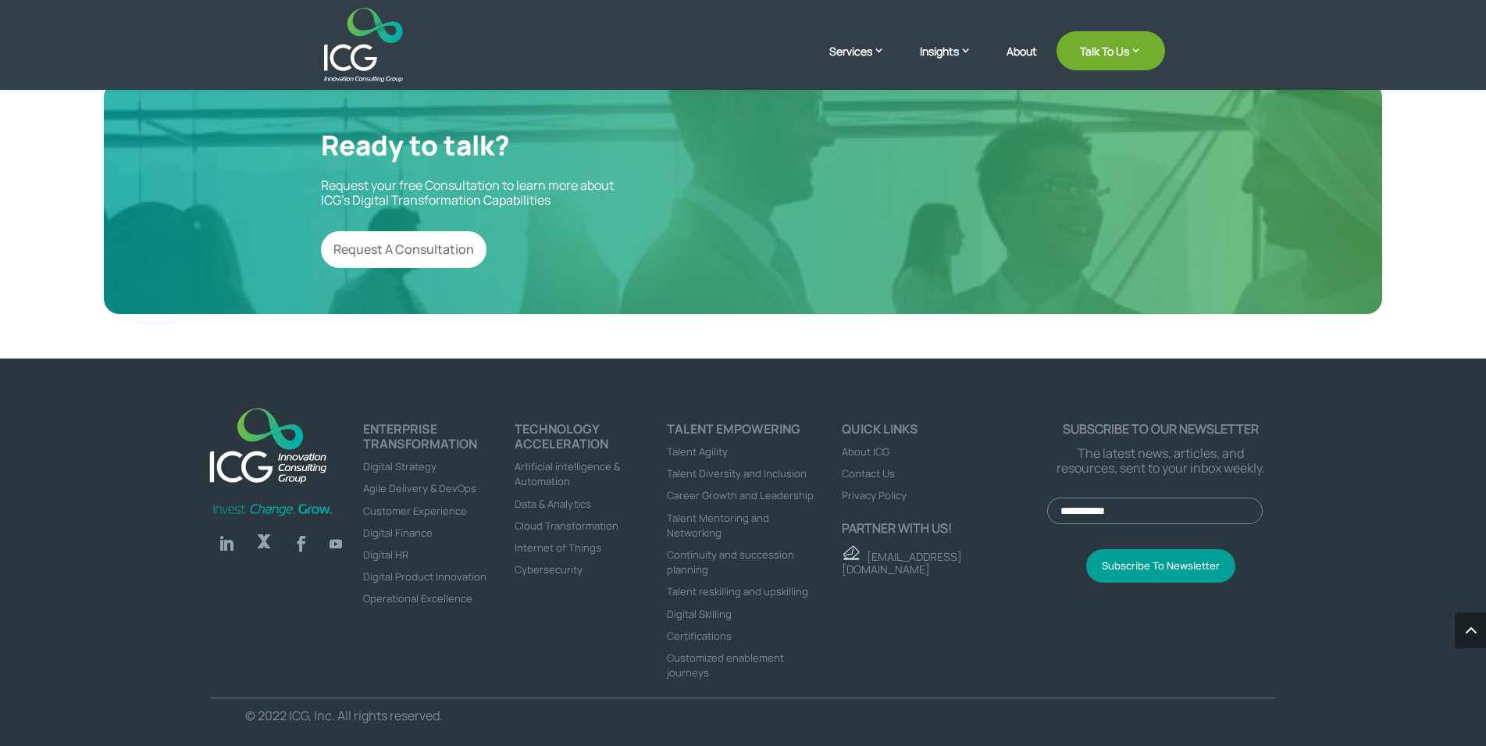
click at [169, 393] on div "Follow Follow Follow Follow ENTERPRISE TRANSFORMATION Digital Strategy Agile De…" at bounding box center [743, 552] width 1486 height 388
drag, startPoint x: 169, startPoint y: 393, endPoint x: 453, endPoint y: 710, distance: 425.8
click at [453, 710] on div "Follow Follow Follow Follow ENTERPRISE TRANSFORMATION Digital Strategy Agile De…" at bounding box center [743, 552] width 1486 height 388
click at [453, 710] on p "© 2022 ICG, Inc. All rights reserved." at bounding box center [480, 715] width 470 height 15
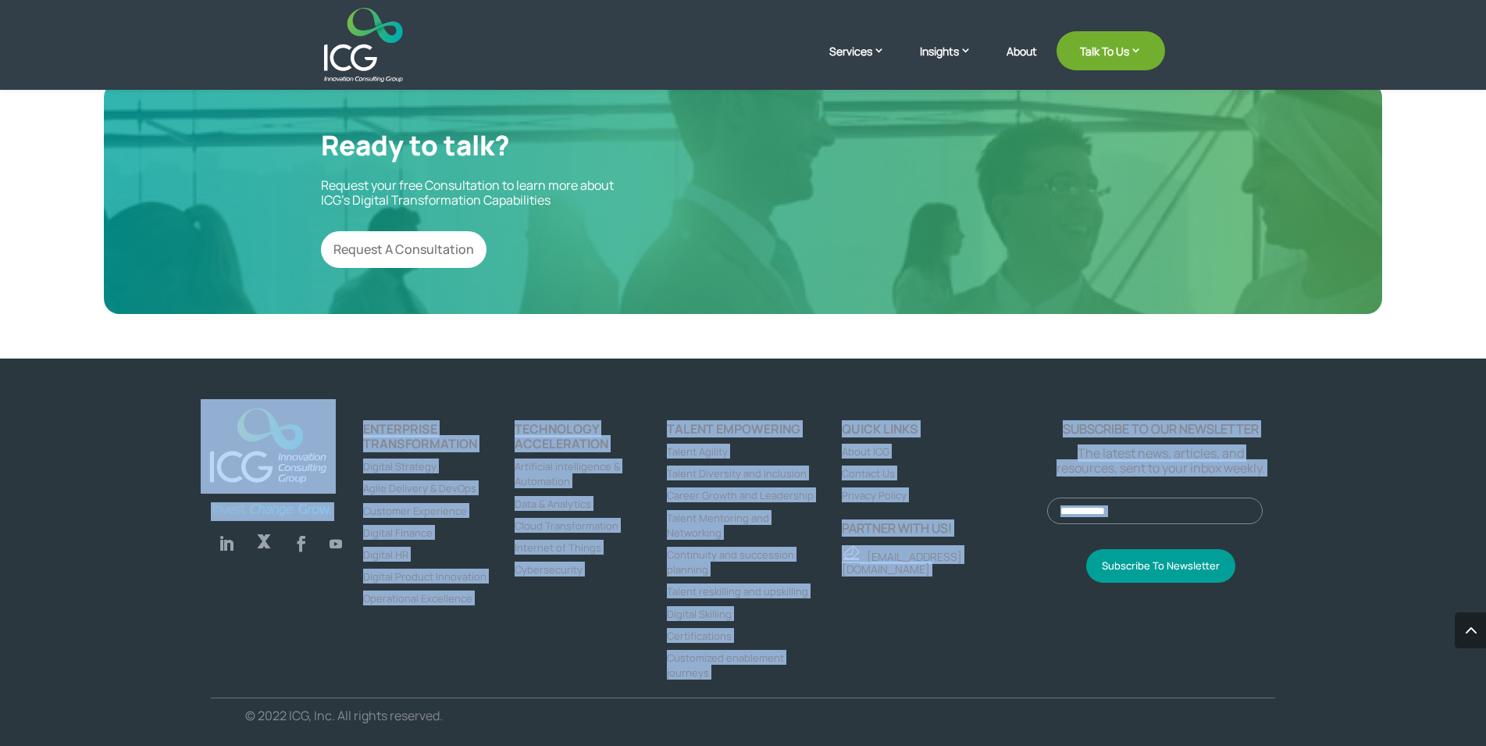
drag, startPoint x: 453, startPoint y: 710, endPoint x: 191, endPoint y: 389, distance: 414.1
click at [191, 389] on div "Follow Follow Follow Follow ENTERPRISE TRANSFORMATION Digital Strategy Agile De…" at bounding box center [743, 552] width 1486 height 388
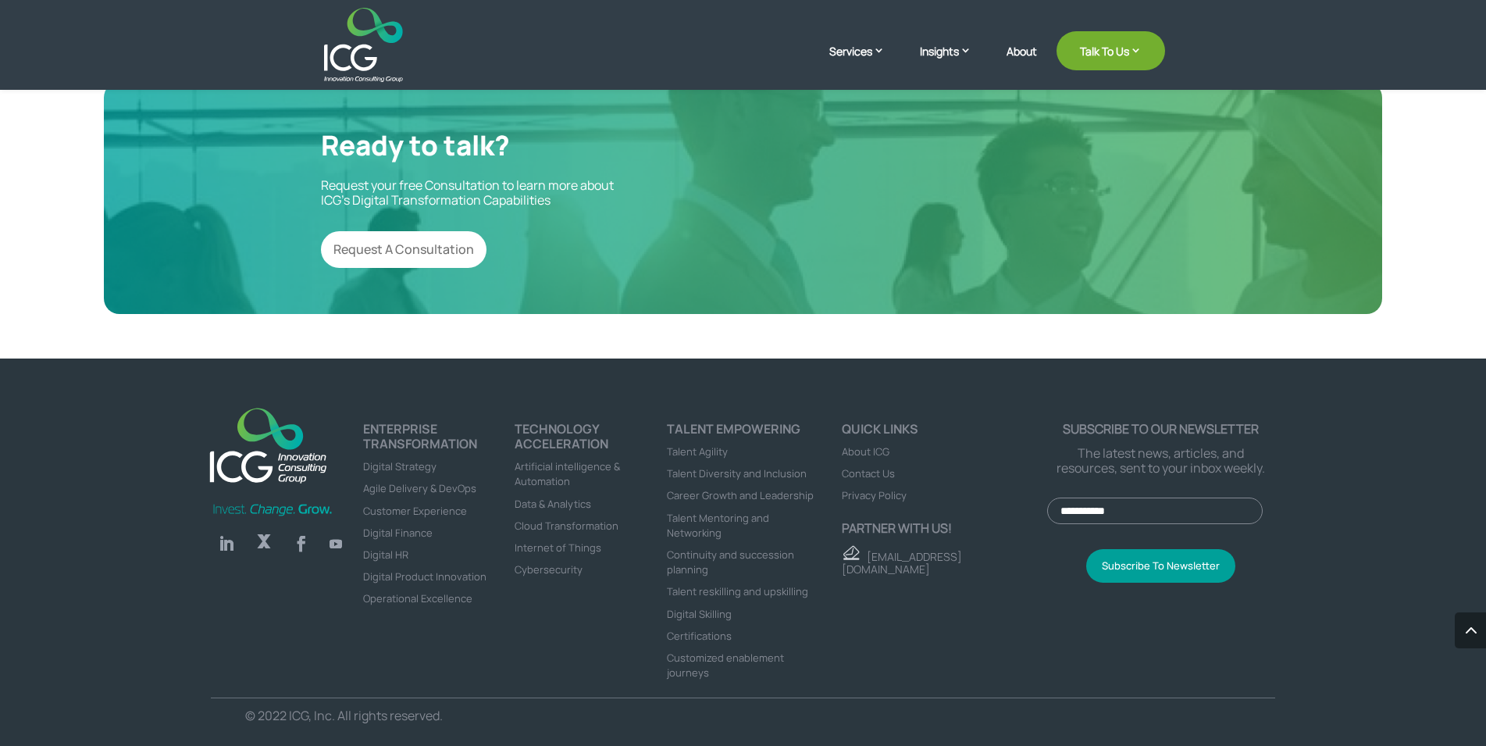
click at [191, 389] on div "Follow Follow Follow Follow ENTERPRISE TRANSFORMATION Digital Strategy Agile De…" at bounding box center [743, 552] width 1486 height 388
click at [1296, 486] on div "Follow Follow Follow Follow ENTERPRISE TRANSFORMATION Digital Strategy Agile De…" at bounding box center [743, 552] width 1486 height 388
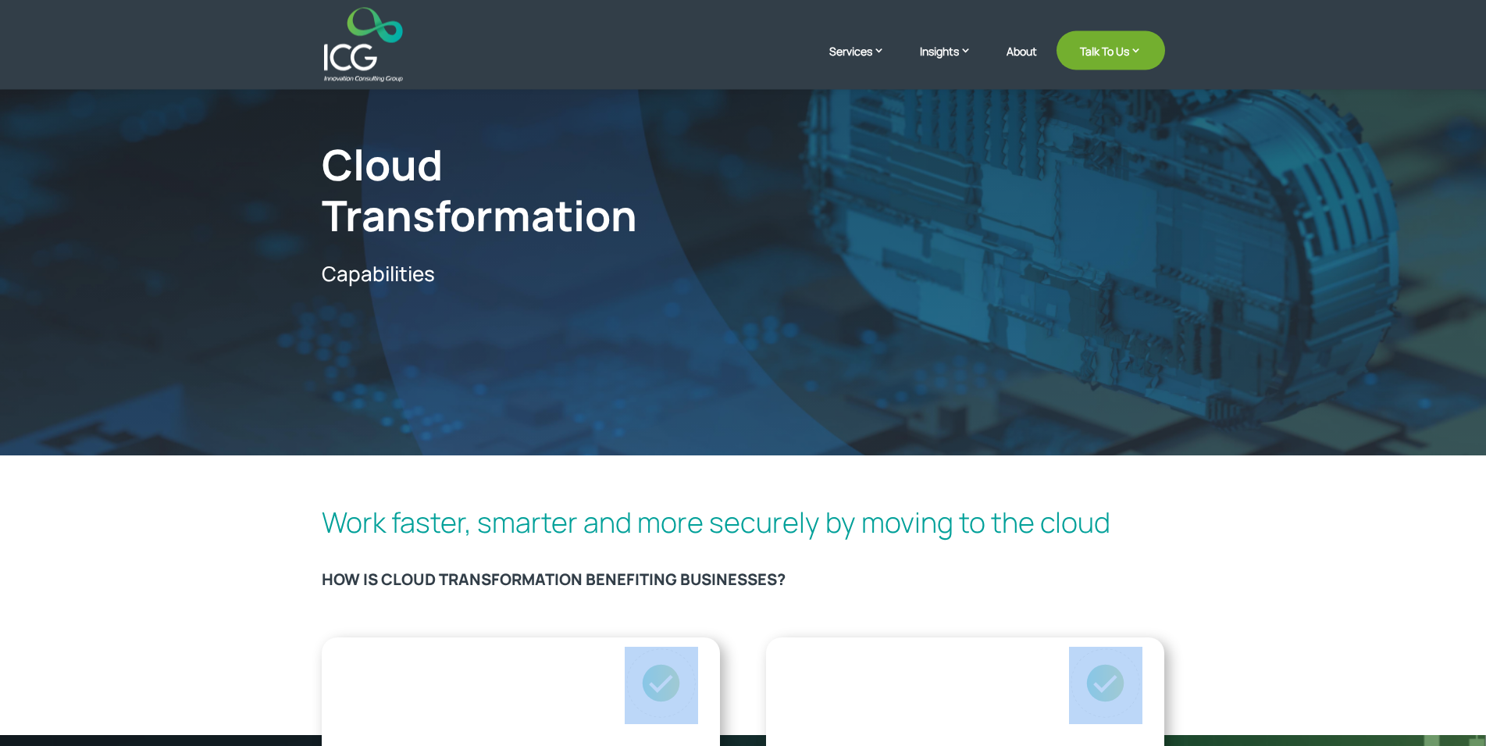
scroll to position [0, 0]
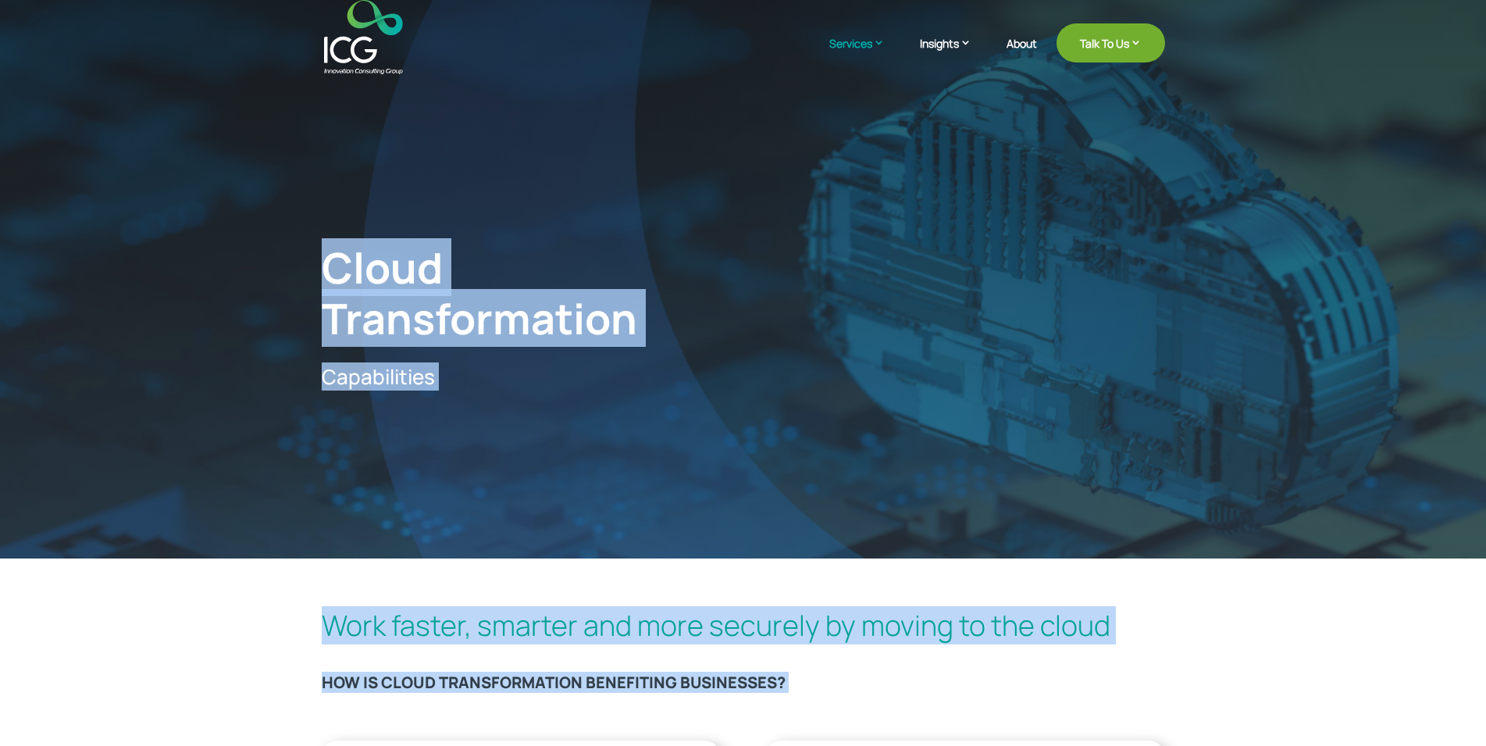
drag, startPoint x: 1296, startPoint y: 486, endPoint x: 309, endPoint y: 18, distance: 1091.7
click at [679, 630] on h2 "Work faster, smarter and more securely by moving to the cloud" at bounding box center [743, 628] width 843 height 41
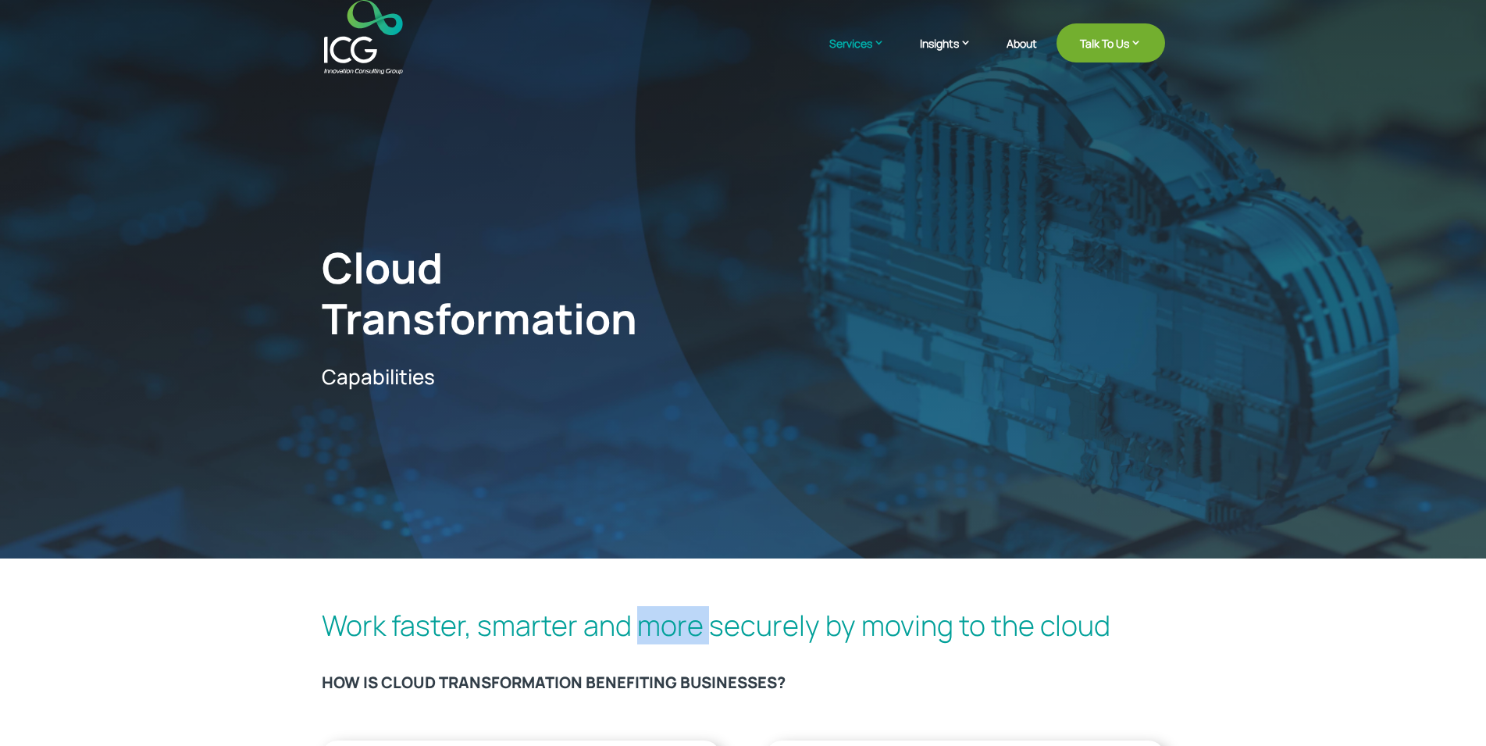
click at [679, 630] on h2 "Work faster, smarter and more securely by moving to the cloud" at bounding box center [743, 628] width 843 height 41
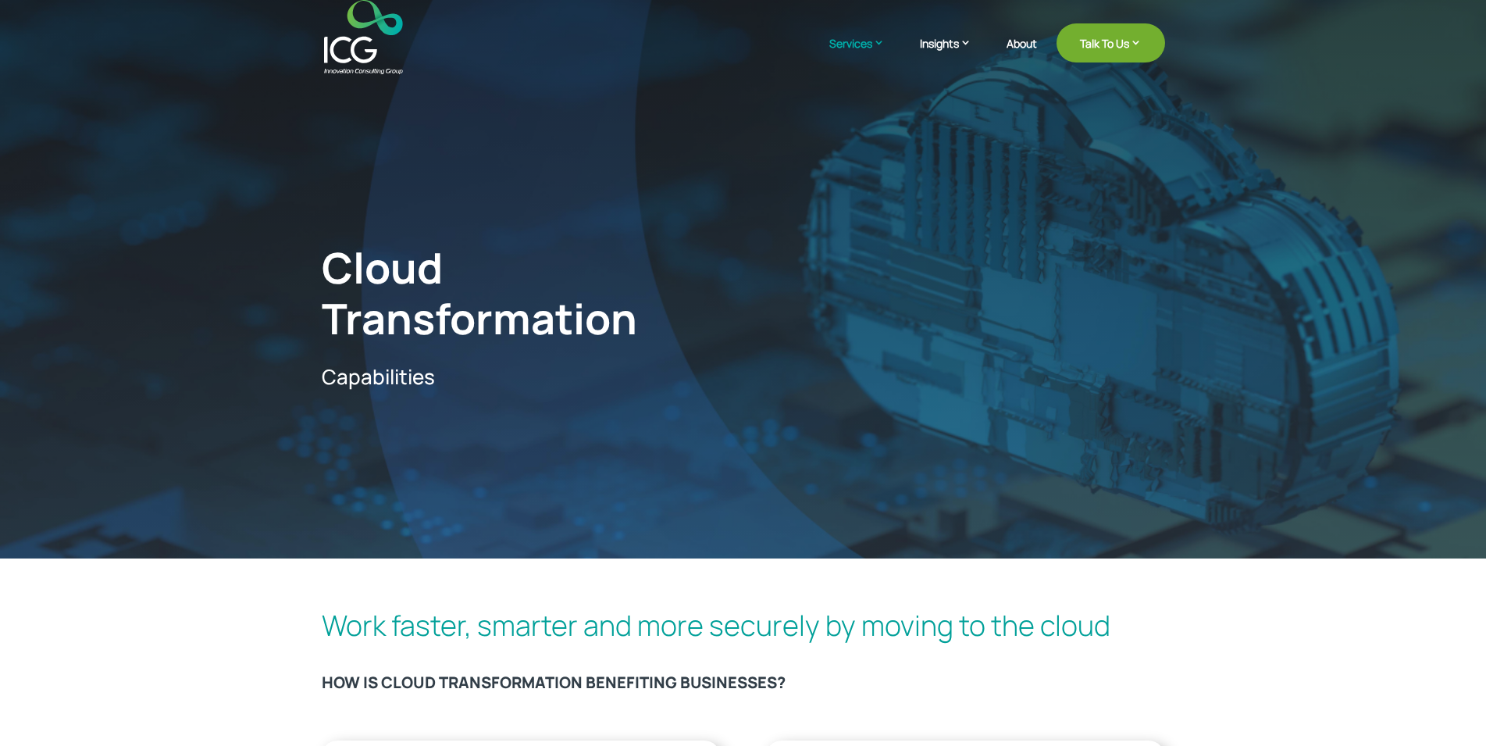
click at [834, 693] on h3 "HOW IS CLOUD TRANSFORMATION BENEFITING BUSINESSES?" at bounding box center [743, 686] width 843 height 27
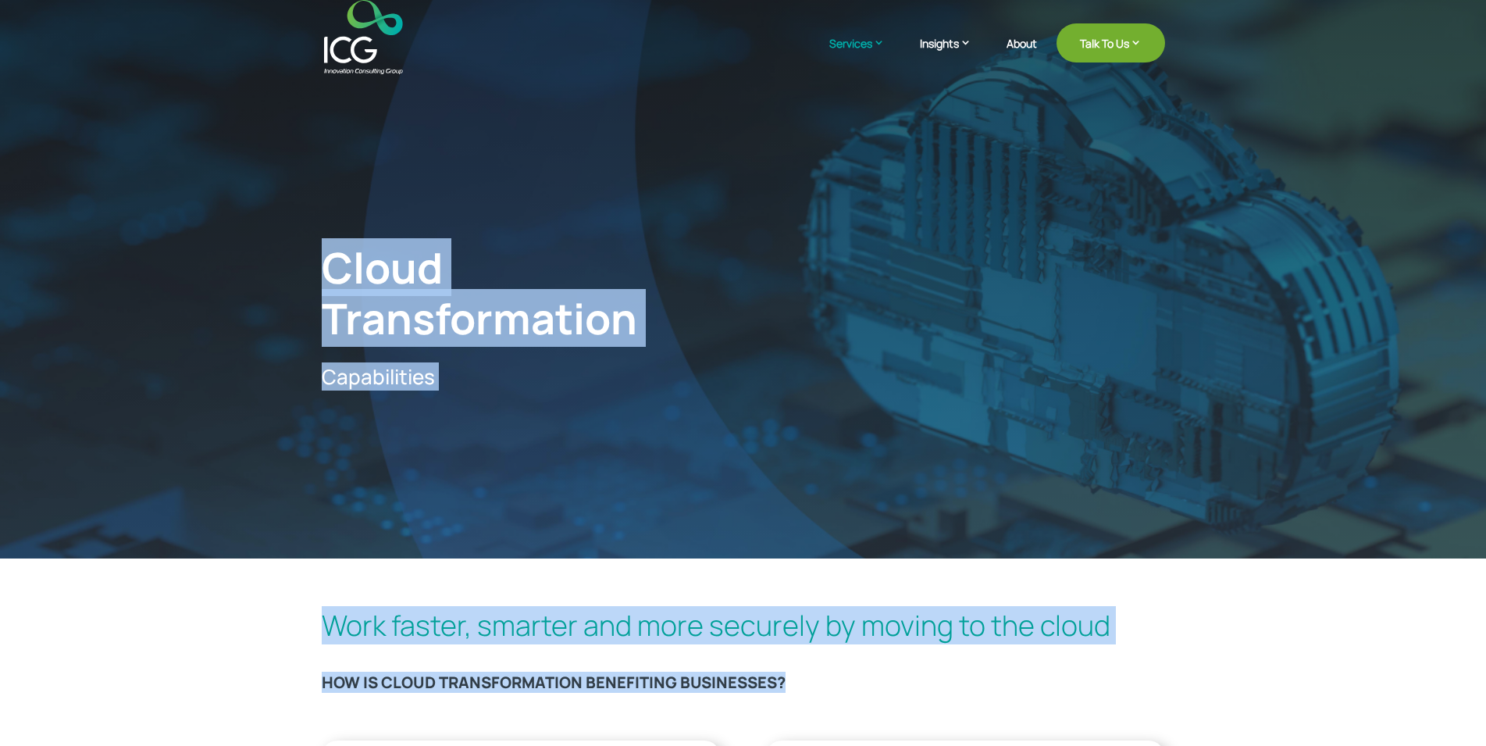
drag, startPoint x: 834, startPoint y: 693, endPoint x: 308, endPoint y: 35, distance: 842.3
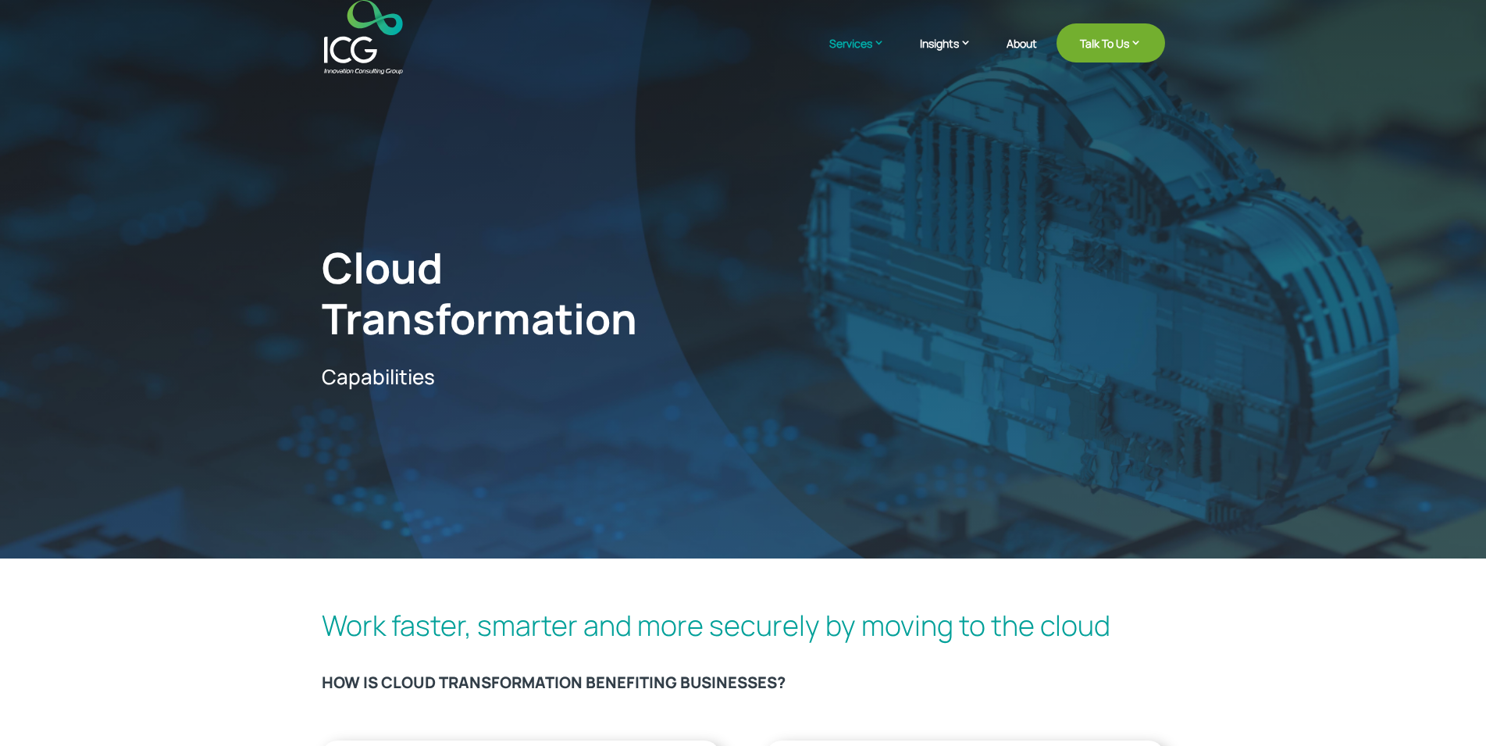
click at [308, 35] on header "Services Enterprise Transformation Digital Strategy Digital Product Innovation …" at bounding box center [743, 37] width 1486 height 74
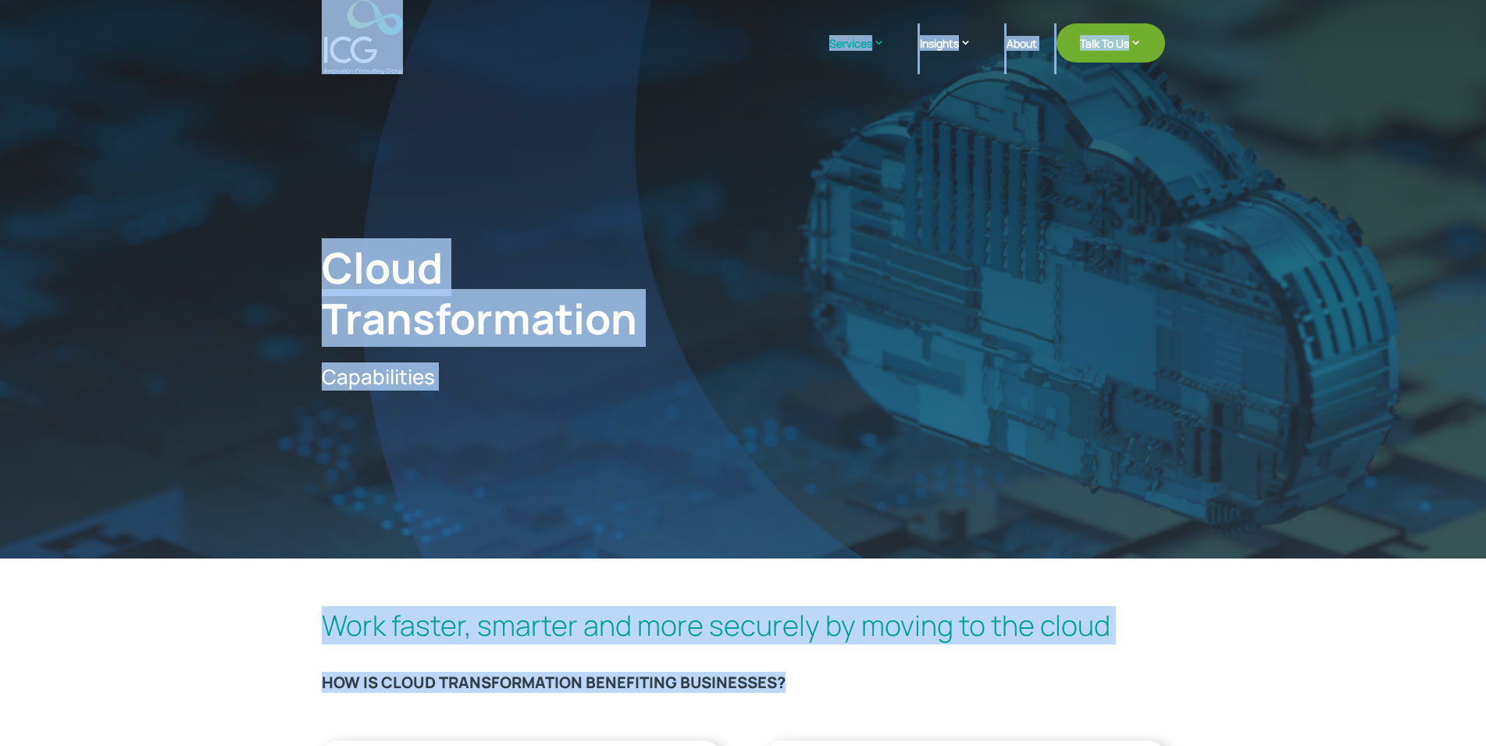
drag, startPoint x: 308, startPoint y: 35, endPoint x: 858, endPoint y: 691, distance: 856.4
click at [858, 691] on h3 "HOW IS CLOUD TRANSFORMATION BENEFITING BUSINESSES?" at bounding box center [743, 686] width 843 height 27
